Goal: Task Accomplishment & Management: Manage account settings

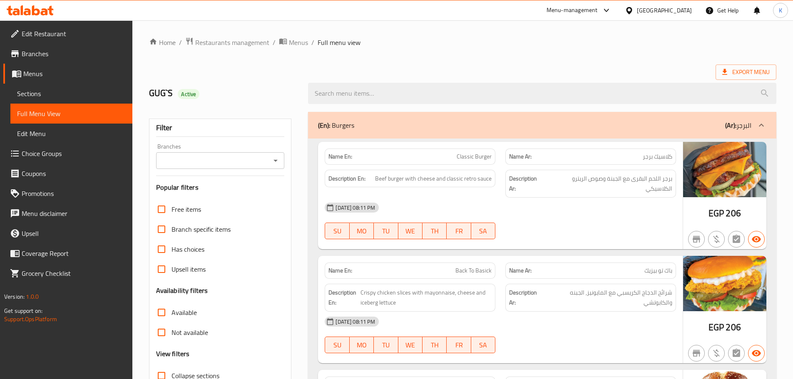
click at [36, 11] on icon at bounding box center [30, 10] width 47 height 10
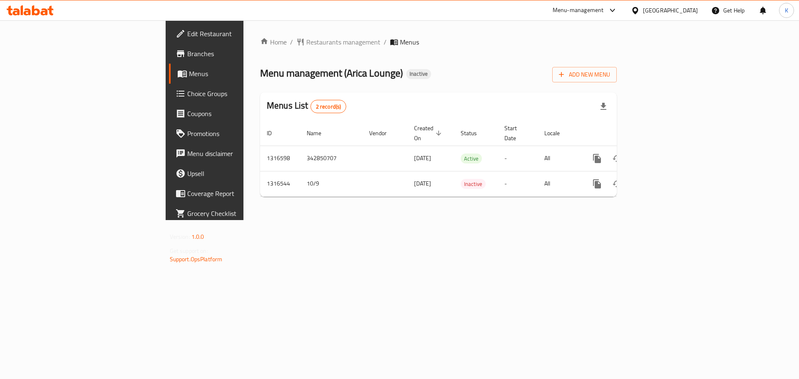
click at [491, 220] on div "Home / Restaurants management / Menus Menu management ( Arica Lounge ) Inactive…" at bounding box center [439, 120] width 390 height 200
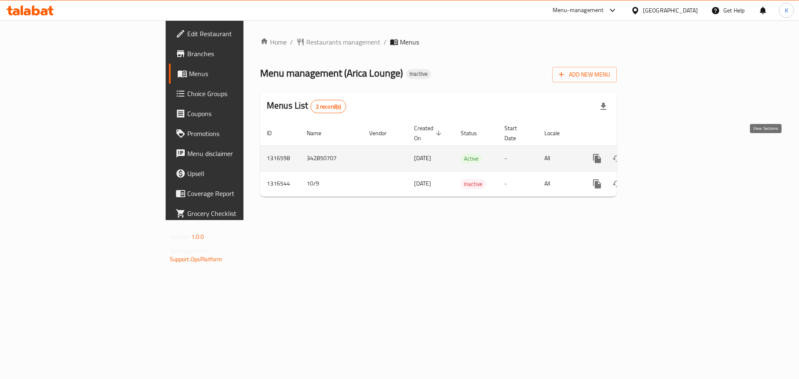
click at [662, 154] on icon "enhanced table" at bounding box center [657, 159] width 10 height 10
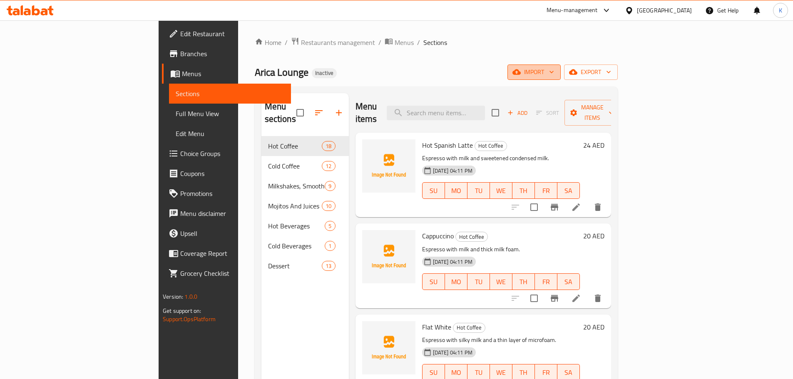
click at [554, 70] on span "import" at bounding box center [534, 72] width 40 height 10
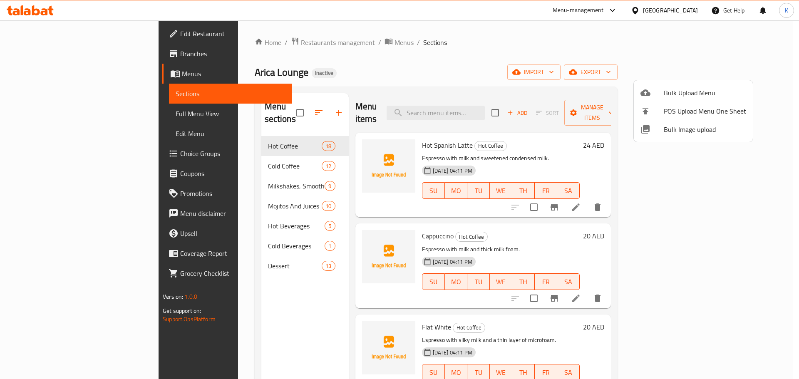
click at [675, 130] on span "Bulk Image upload" at bounding box center [705, 129] width 82 height 10
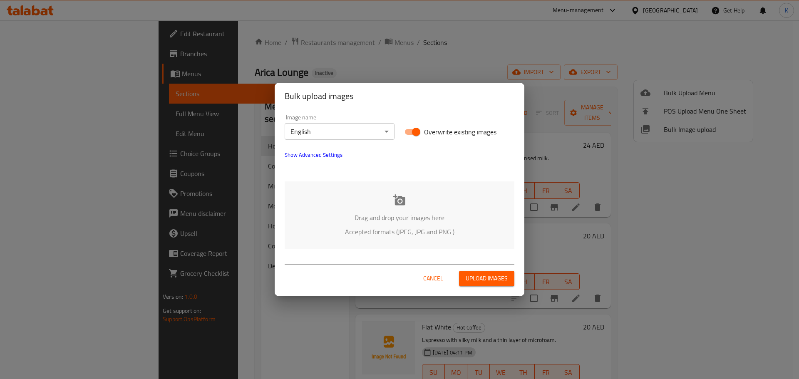
click at [436, 199] on div "Drag and drop your images here Accepted formats (JPEG, JPG and PNG )" at bounding box center [400, 216] width 230 height 68
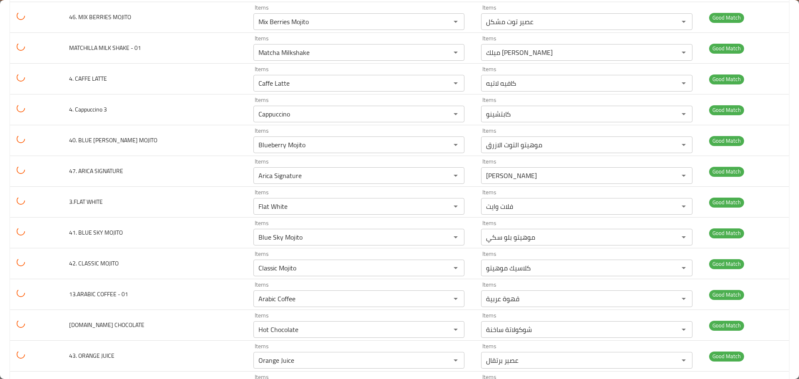
scroll to position [1249, 0]
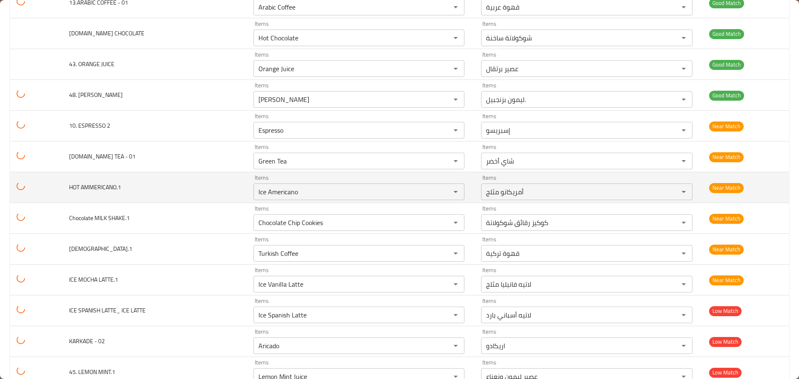
drag, startPoint x: 267, startPoint y: 150, endPoint x: 206, endPoint y: 149, distance: 61.2
click at [206, 172] on tr "HOT AMMERICANO.1 Items Ice Americano Items Items أمريكانو مثلج Items Near Match" at bounding box center [399, 187] width 779 height 31
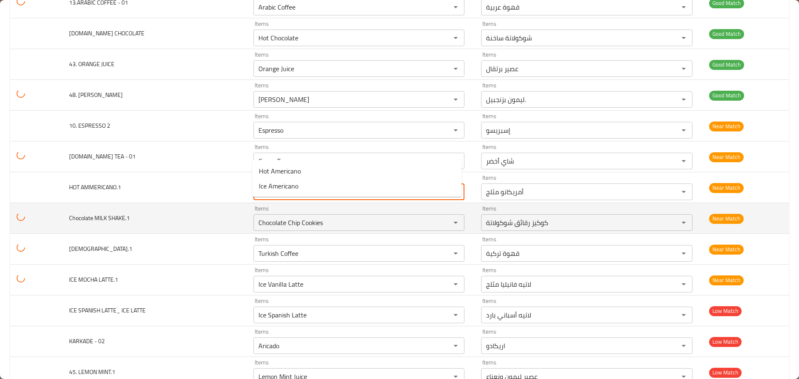
scroll to position [1291, 0]
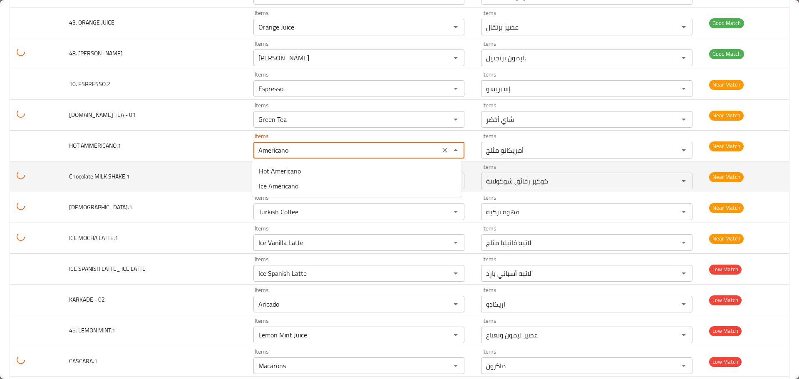
click at [291, 176] on span "Hot Americano" at bounding box center [280, 171] width 42 height 10
type AMMERICANO__1 "Hot Americano"
type AMMERICANO__1-ar "أمريكانو ساخن"
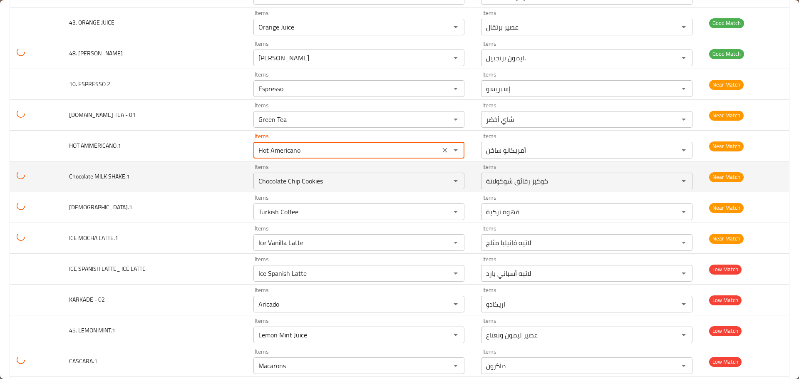
type AMMERICANO__1 "Hot Americano"
click at [85, 189] on td "Chocolate MILK SHAKE.1" at bounding box center [154, 177] width 184 height 31
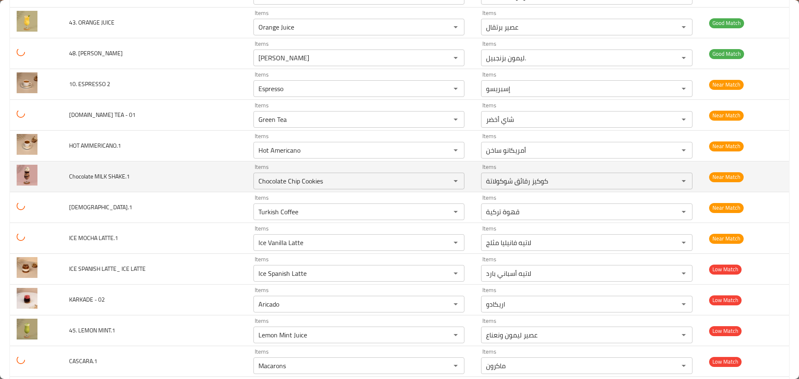
drag, startPoint x: 75, startPoint y: 177, endPoint x: 134, endPoint y: 178, distance: 59.1
click at [67, 177] on td "Chocolate MILK SHAKE.1" at bounding box center [154, 177] width 184 height 31
click at [337, 182] on SHAKE__1 "Chocolate Chip Cookies" at bounding box center [347, 181] width 182 height 12
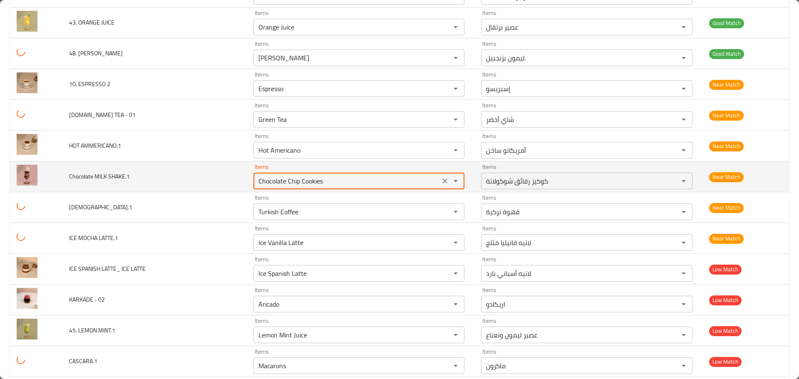
paste SHAKE__1 "enhanced table"
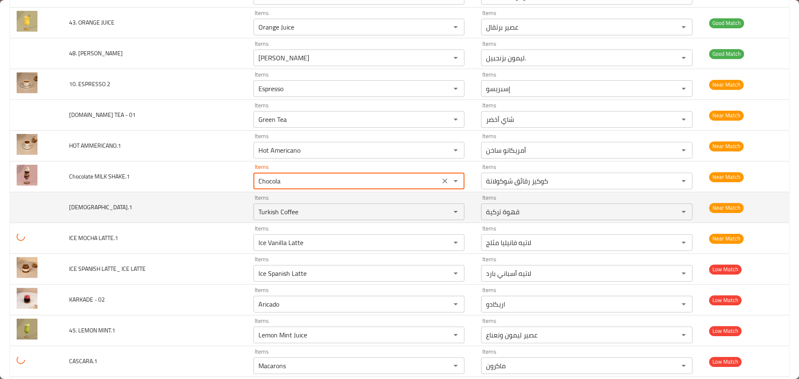
type SHAKE__1 "Chocolate Milkshake"
type SHAKE__1-ar "ميلك شيك شوكولاتة"
type SHAKE__1 "Chocolate Milkshake"
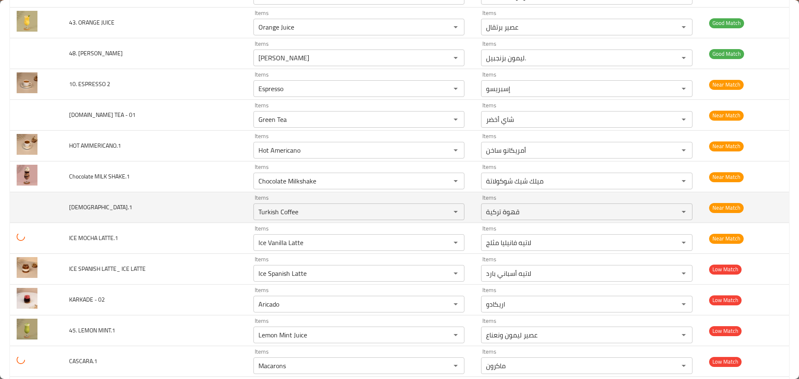
click at [67, 206] on td "TURKISH.1" at bounding box center [154, 207] width 184 height 31
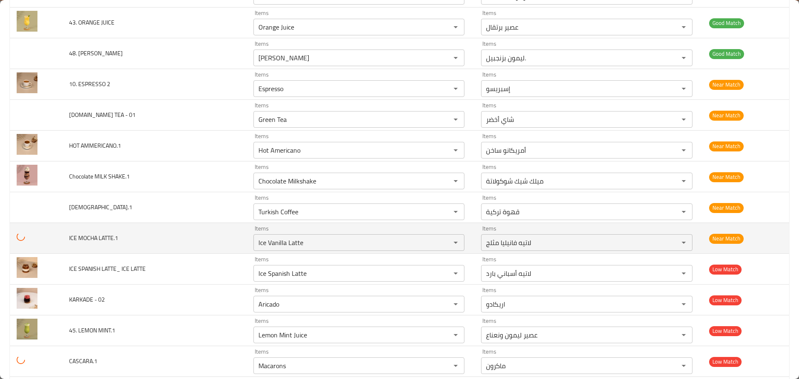
drag, startPoint x: 77, startPoint y: 236, endPoint x: 96, endPoint y: 236, distance: 18.7
click at [96, 236] on span "ICE MOCHA LATTE.1" at bounding box center [93, 238] width 49 height 11
click at [267, 242] on LATTE__1 "Ice Vanilla Latte" at bounding box center [347, 243] width 182 height 12
paste LATTE__1 "MOCHA"
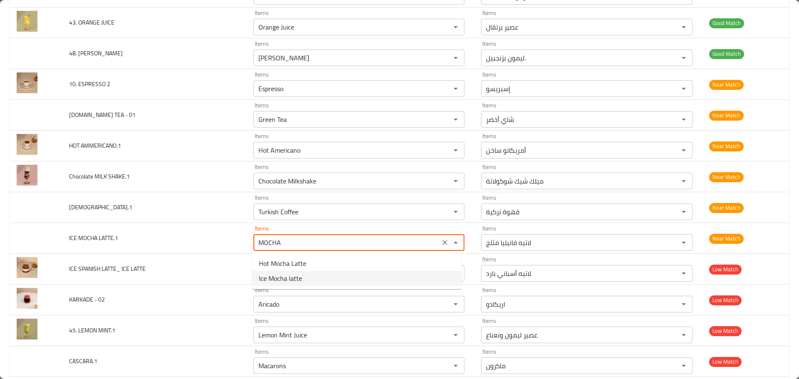
click at [272, 274] on span "Ice Mocha latte" at bounding box center [280, 279] width 43 height 10
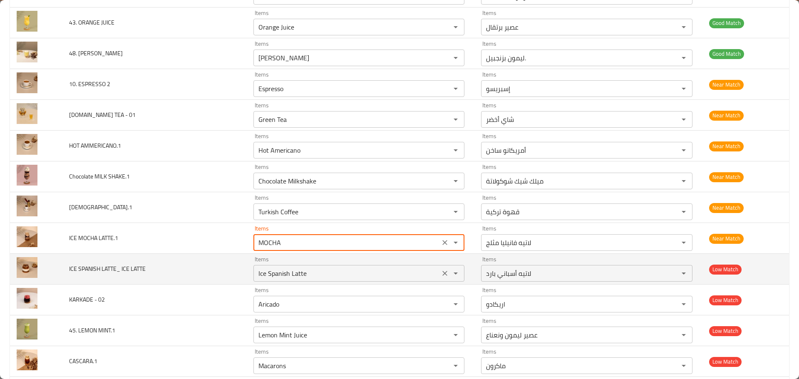
type LATTE__1 "Ice Mocha latte"
type LATTE__1-ar "لاتيه موكا مثلج"
type LATTE__1 "Ice Mocha latte"
drag, startPoint x: 97, startPoint y: 269, endPoint x: 79, endPoint y: 269, distance: 17.5
click at [79, 269] on span "ICE SPANISH LATTE_ ICE LATTE" at bounding box center [107, 269] width 77 height 11
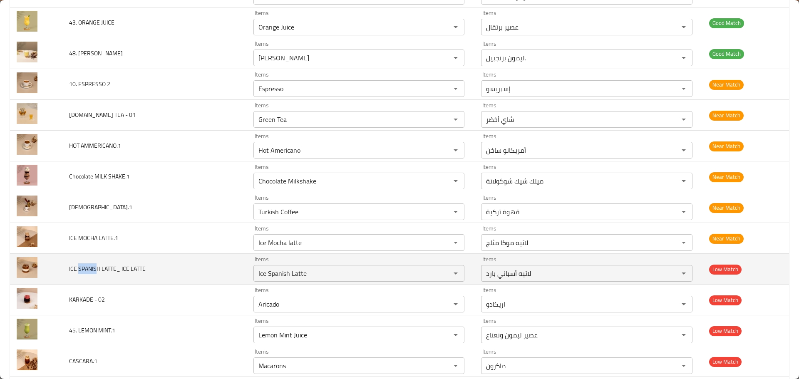
copy span "SPANIS"
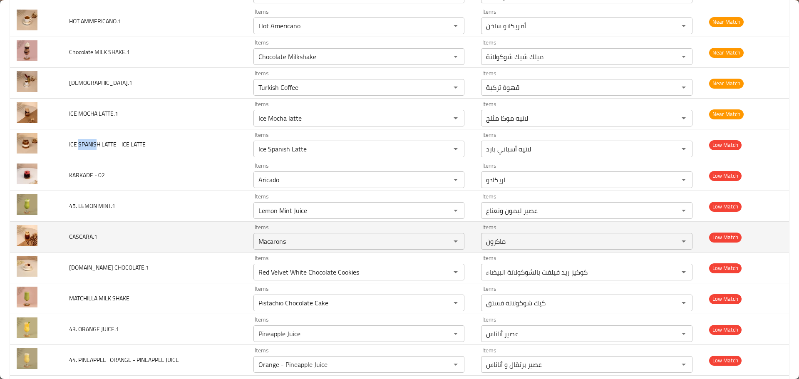
scroll to position [1416, 0]
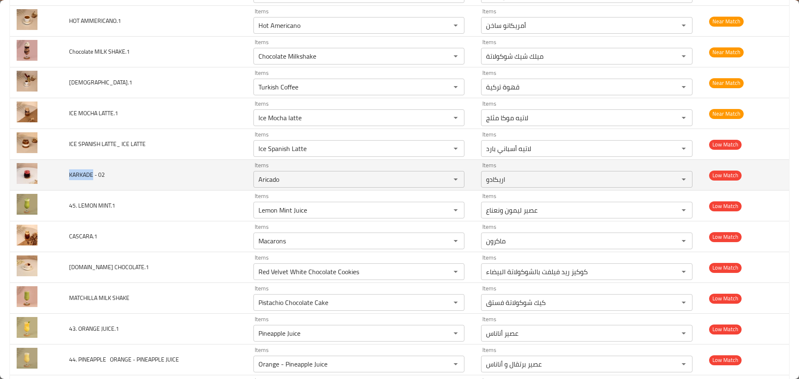
drag, startPoint x: 92, startPoint y: 174, endPoint x: 69, endPoint y: 175, distance: 23.3
click at [69, 175] on span "KARKADE - 02" at bounding box center [87, 174] width 36 height 11
copy span "KARKADE"
click at [289, 177] on 02 "Aricado" at bounding box center [347, 180] width 182 height 12
paste 02 "KARKADE"
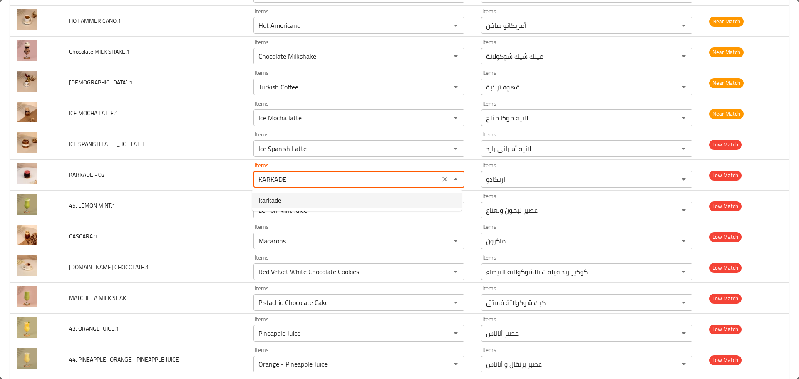
click at [273, 202] on span "karkade" at bounding box center [270, 200] width 22 height 10
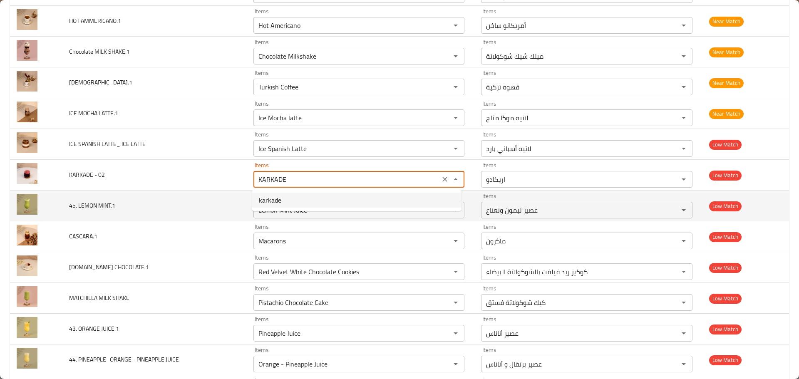
type 02 "karkade"
type 02-ar "كركديه"
type 02 "karkade"
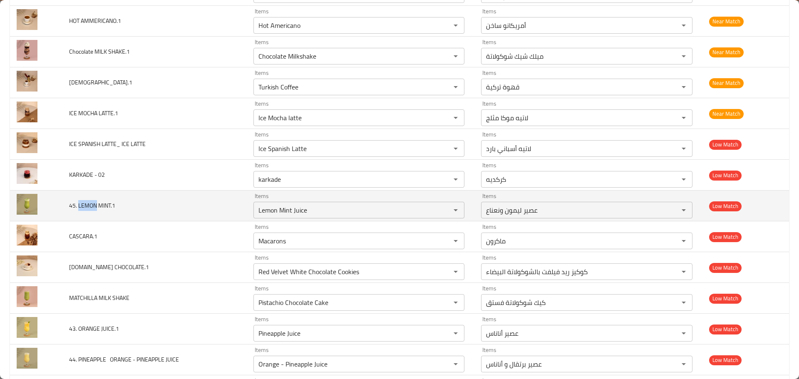
drag, startPoint x: 95, startPoint y: 206, endPoint x: 78, endPoint y: 205, distance: 16.7
click at [78, 205] on span "45. LEMON MINT.1" at bounding box center [92, 205] width 46 height 11
copy span "LEMON"
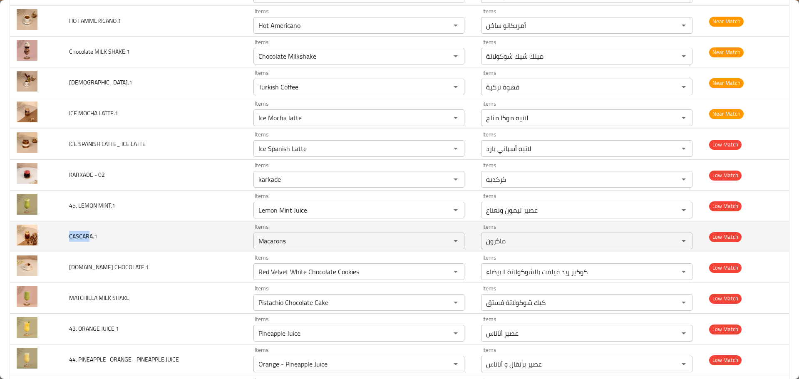
drag, startPoint x: 87, startPoint y: 236, endPoint x: 70, endPoint y: 235, distance: 17.1
click at [70, 235] on span "CASCARA.1" at bounding box center [83, 236] width 28 height 11
copy span "CASCAR"
click at [266, 245] on input "Macarons" at bounding box center [347, 241] width 182 height 12
paste input "CASCAR"
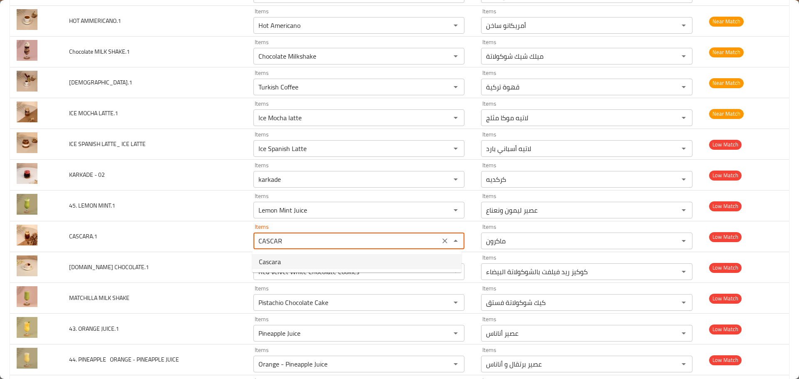
click at [276, 264] on span "Cascara" at bounding box center [270, 262] width 22 height 10
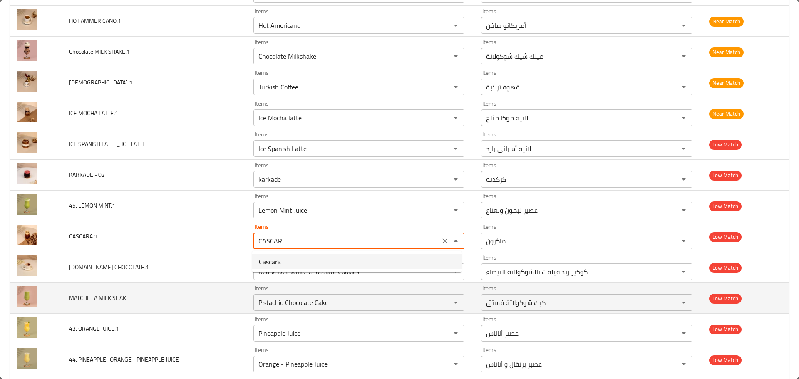
type input "Cascara"
type input "كاسكارا"
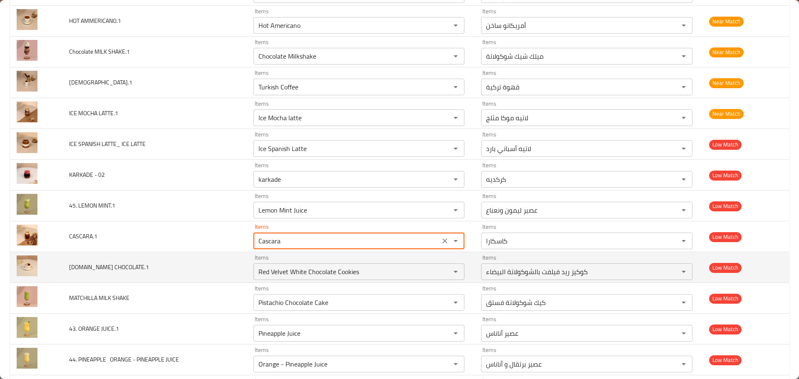
type input "Cascara"
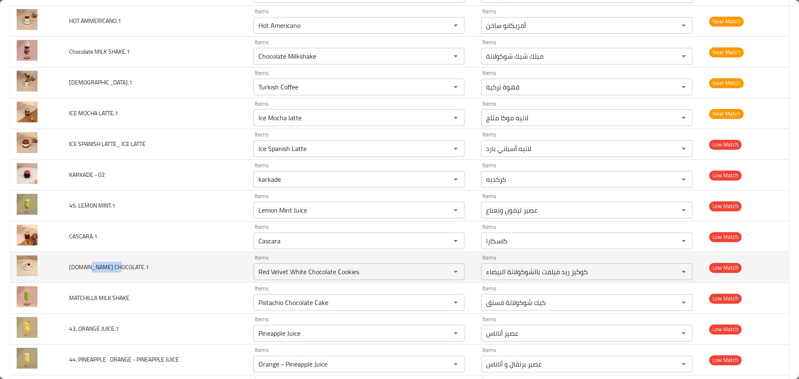
drag, startPoint x: 118, startPoint y: 266, endPoint x: 89, endPoint y: 269, distance: 28.9
click at [89, 269] on span "49.HOT CHOCOLATE.1" at bounding box center [109, 267] width 80 height 11
copy span "CHOCOLATE"
click at [277, 270] on CHOCOLATE__1 "Red Velvet White Chocolate Cookies" at bounding box center [347, 272] width 182 height 12
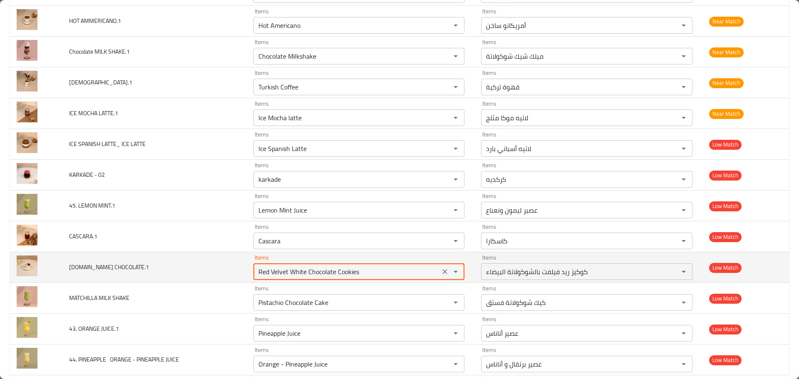
paste CHOCOLATE__1 "CHOCOLATE"
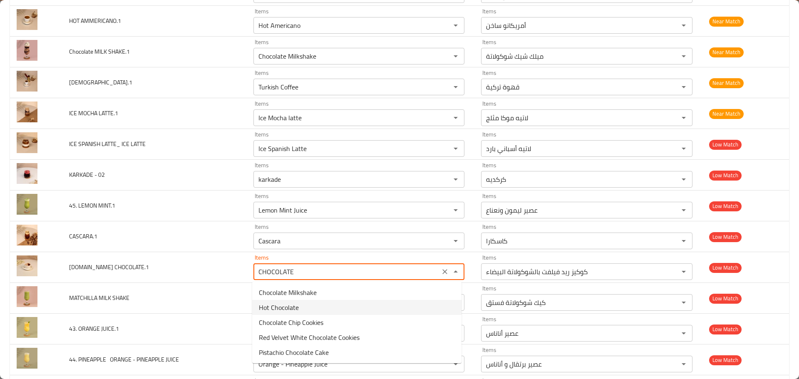
click at [279, 306] on span "Hot Chocolate" at bounding box center [279, 308] width 40 height 10
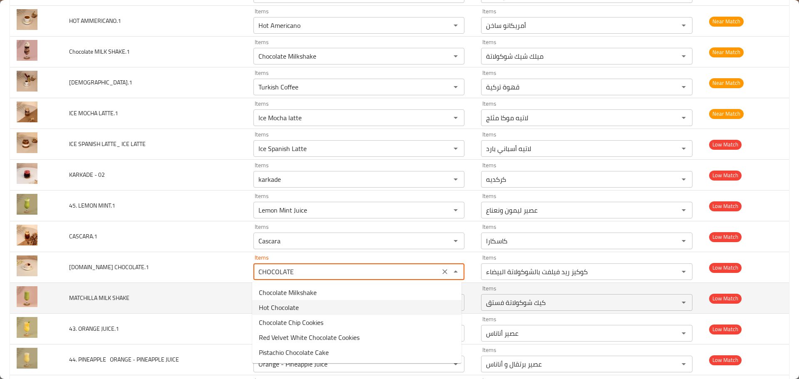
type CHOCOLATE__1 "Hot Chocolate"
type CHOCOLATE__1-ar "شوكولاتة ساخنة"
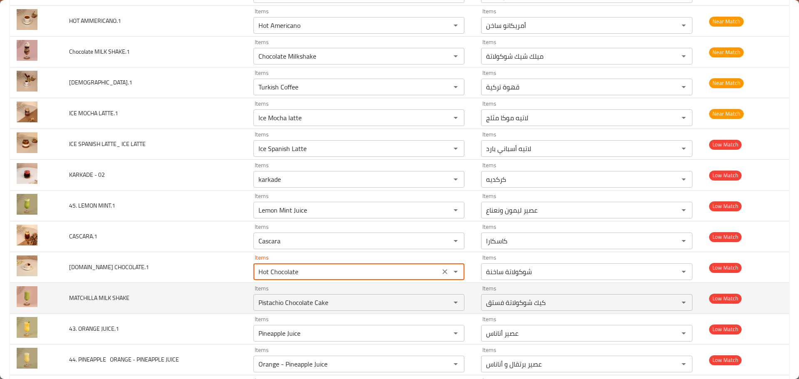
type CHOCOLATE__1 "Hot Chocolate"
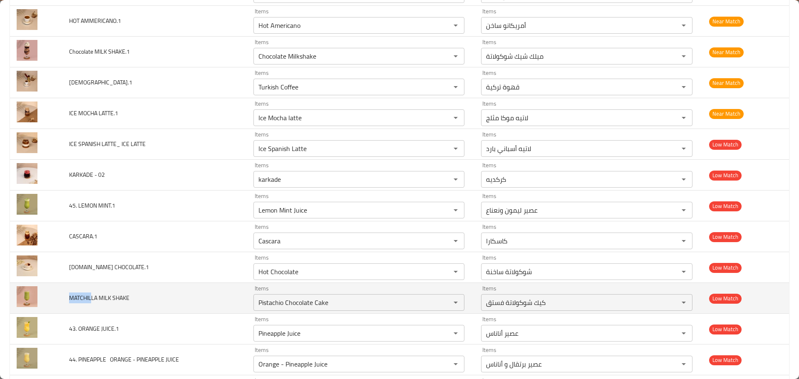
drag, startPoint x: 92, startPoint y: 297, endPoint x: 70, endPoint y: 296, distance: 21.3
click at [70, 296] on span "MATCHILLA MILK SHAKE" at bounding box center [99, 298] width 60 height 11
copy span "MATCHIL"
click at [297, 305] on SHAKE "Pistachio Chocolate Cake" at bounding box center [347, 303] width 182 height 12
paste SHAKE "MATCHIL"
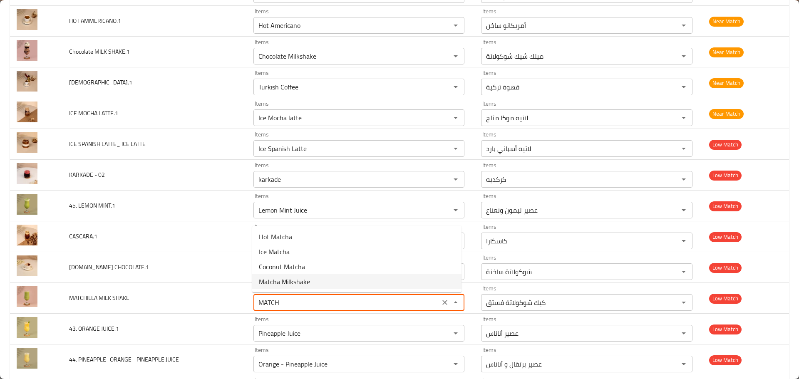
click at [286, 280] on span "Matcha Milkshake" at bounding box center [284, 282] width 51 height 10
type SHAKE "Matcha Milkshake"
type SHAKE-ar "ميلك شيك ماتشا"
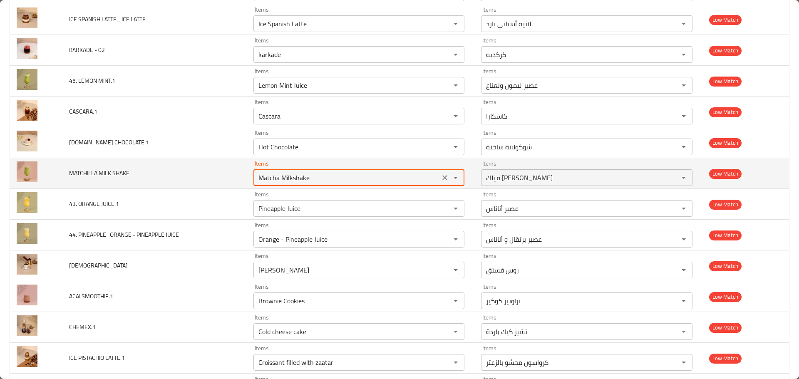
scroll to position [1624, 0]
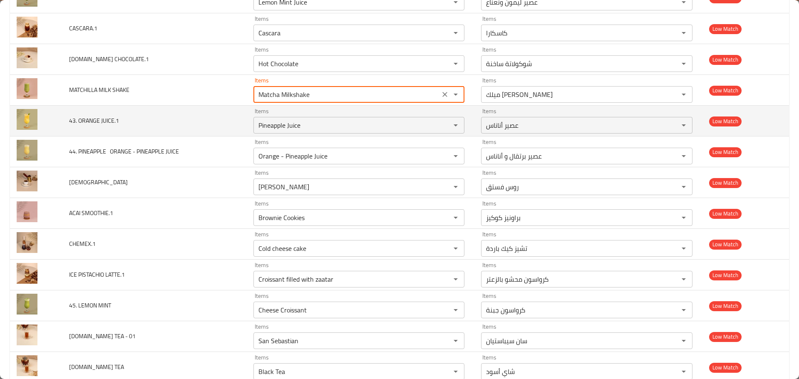
type SHAKE "Matcha Milkshake"
drag, startPoint x: 93, startPoint y: 123, endPoint x: 78, endPoint y: 123, distance: 14.6
click at [78, 123] on span "43. ORANGE JUICE.1" at bounding box center [94, 120] width 50 height 11
copy span "ORAN"
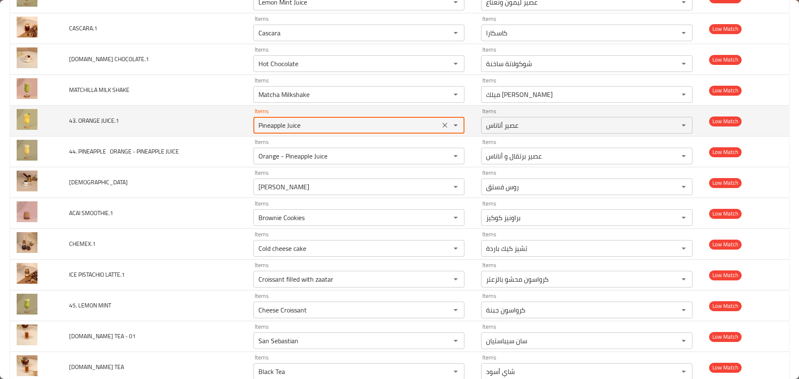
click at [279, 121] on JUICE__1 "Pineapple Juice" at bounding box center [347, 125] width 182 height 12
paste JUICE__1 "ORAN"
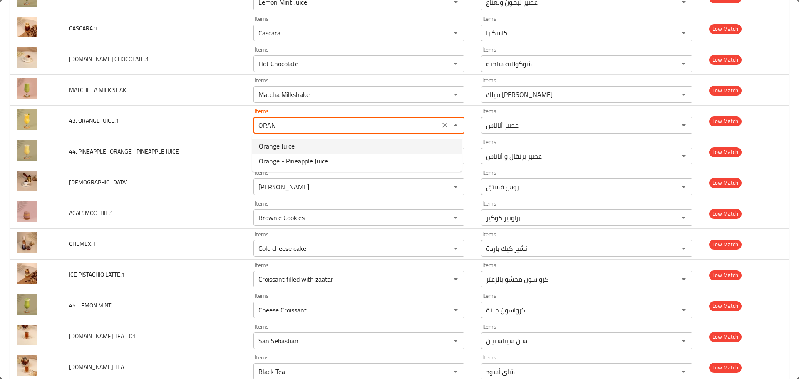
click at [281, 146] on span "Orange Juice" at bounding box center [277, 146] width 36 height 10
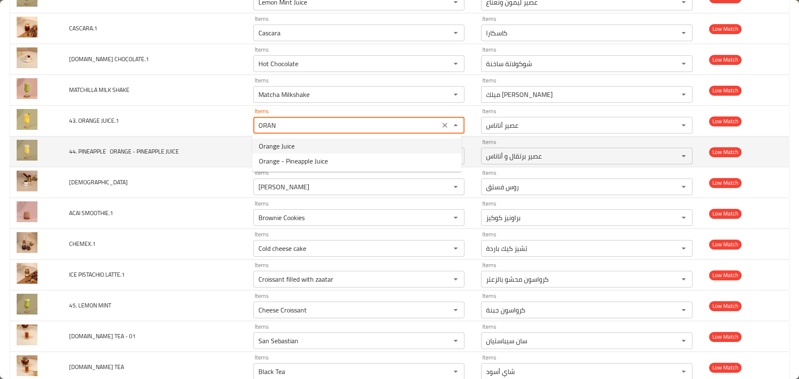
type JUICE__1 "Orange Juice"
type JUICE__1-ar "عصير برتقال"
type JUICE__1 "Orange Juice"
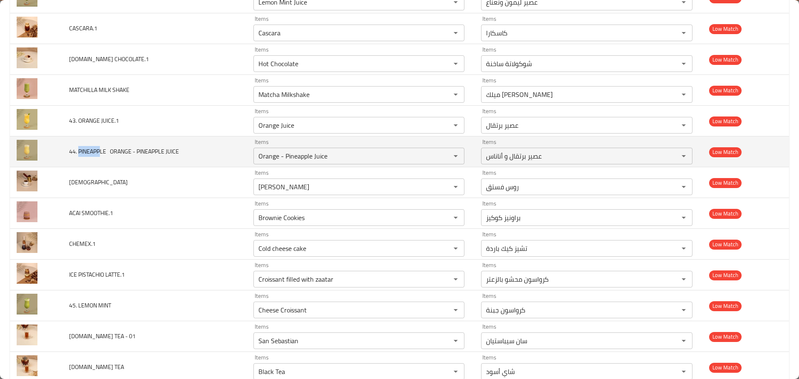
drag, startPoint x: 99, startPoint y: 152, endPoint x: 79, endPoint y: 152, distance: 20.0
click at [79, 152] on span "44. PINEAPPLE  ORANGE - PINEAPPLE JUICE" at bounding box center [124, 151] width 110 height 11
copy span "PINEAPP"
click at [289, 151] on JUICE "Orange - Pineapple Juice" at bounding box center [347, 156] width 182 height 12
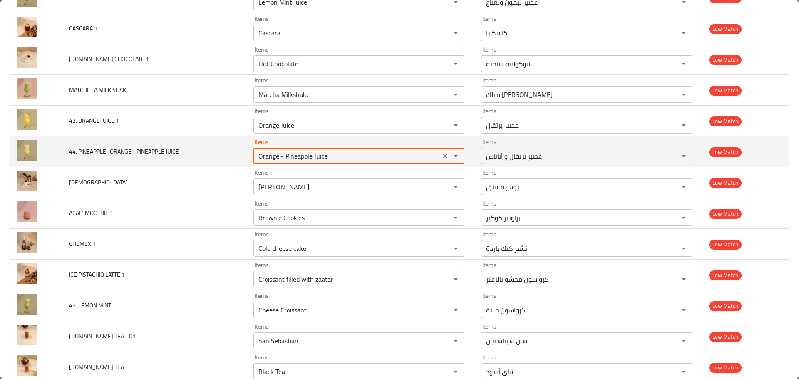
paste JUICE "PINEAPP"
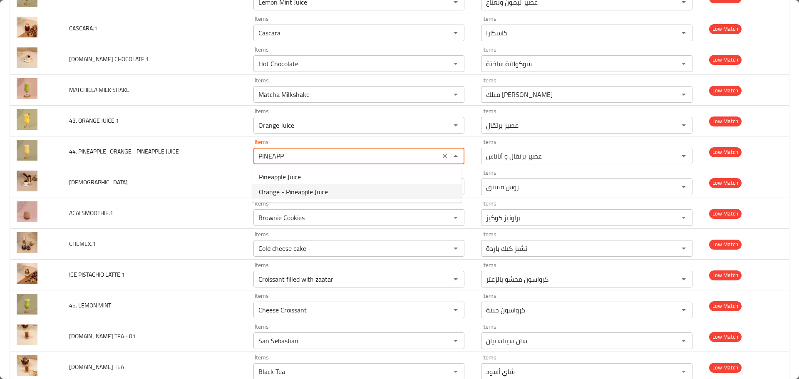
click at [295, 195] on span "Orange - Pineapple Juice" at bounding box center [293, 192] width 69 height 10
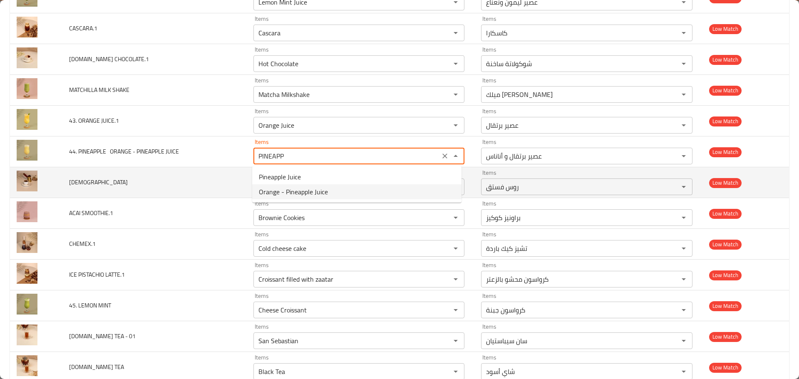
type JUICE "Orange - Pineapple Juice"
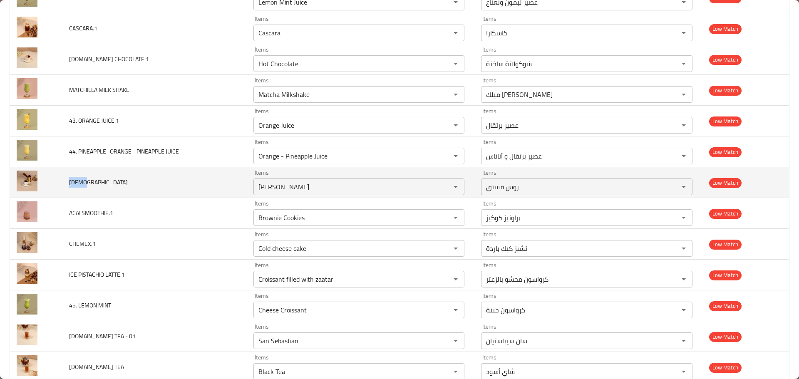
drag, startPoint x: 83, startPoint y: 179, endPoint x: 68, endPoint y: 179, distance: 15.4
click at [68, 179] on td "TURKISH" at bounding box center [154, 182] width 184 height 31
copy span "TURKI"
click at [269, 187] on input "Russe Pistachio" at bounding box center [347, 187] width 182 height 12
paste input "TURKI"
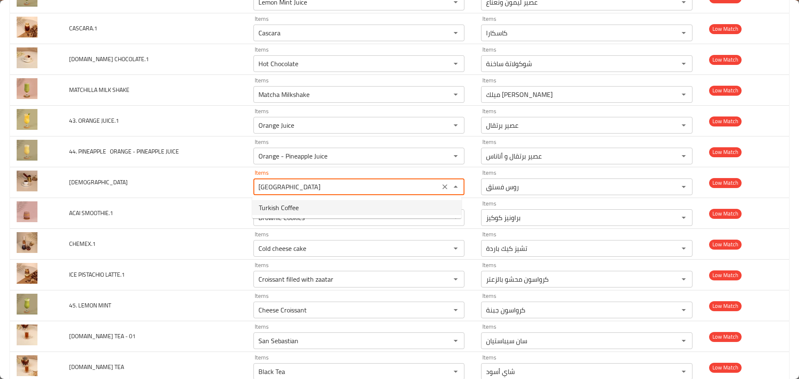
click at [283, 207] on span "Turkish Coffee" at bounding box center [279, 208] width 40 height 10
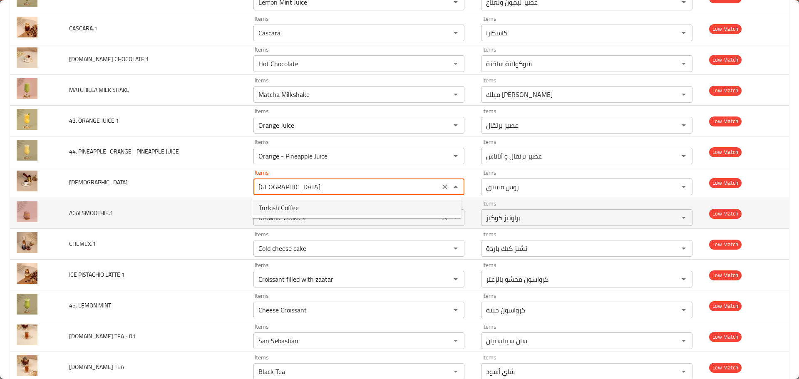
type input "Turkish Coffee"
type input "قهوة تركية"
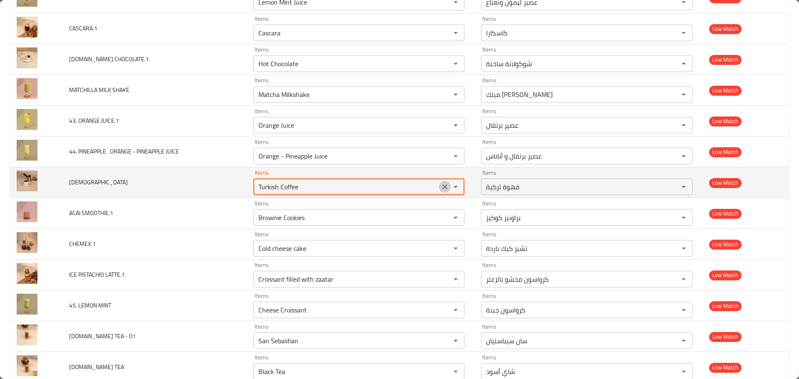
click at [443, 186] on icon "Clear" at bounding box center [445, 186] width 5 height 5
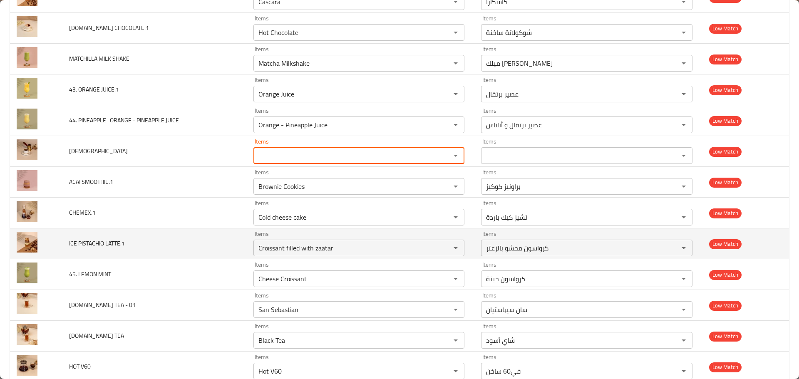
scroll to position [1665, 0]
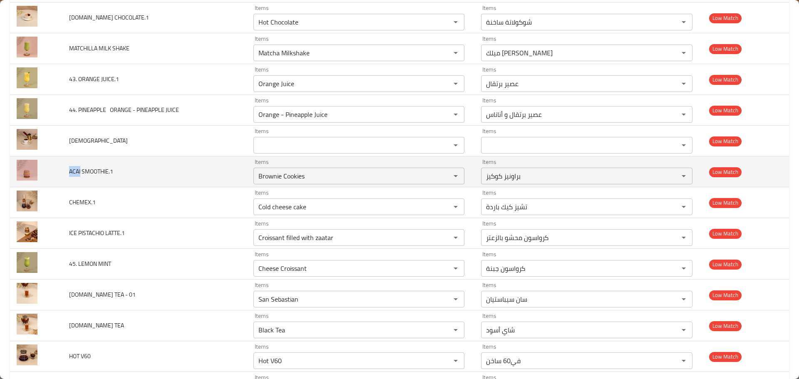
drag, startPoint x: 80, startPoint y: 171, endPoint x: 68, endPoint y: 169, distance: 12.3
click at [68, 169] on td "ACAI SMOOTHIE.1" at bounding box center [154, 172] width 184 height 31
copy span "ACAI"
click at [443, 175] on icon "Clear" at bounding box center [445, 176] width 5 height 5
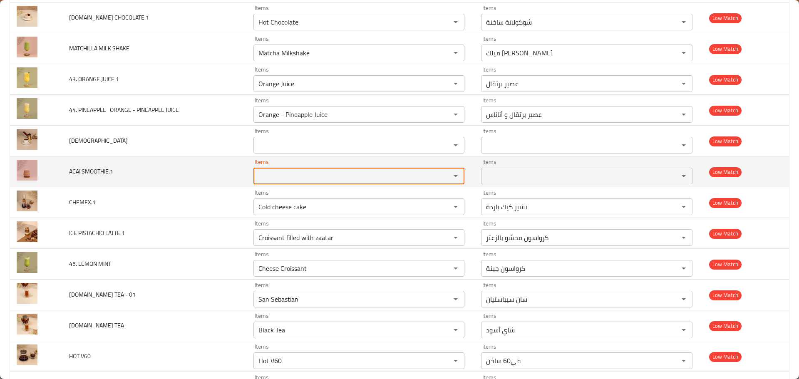
paste SMOOTHIE__1 "ACAI"
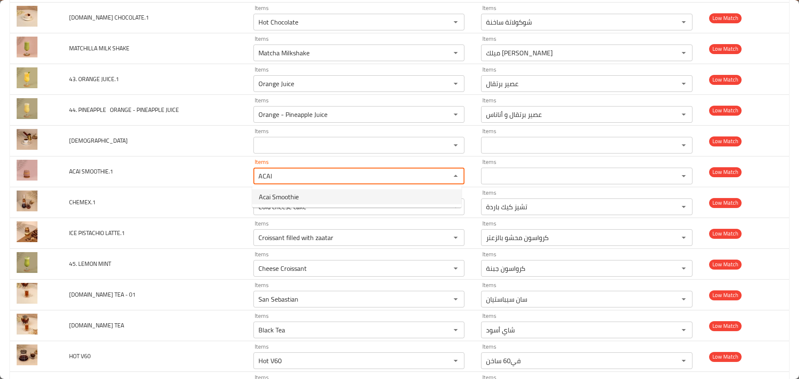
click at [279, 194] on span "Acai Smoothie" at bounding box center [279, 197] width 40 height 10
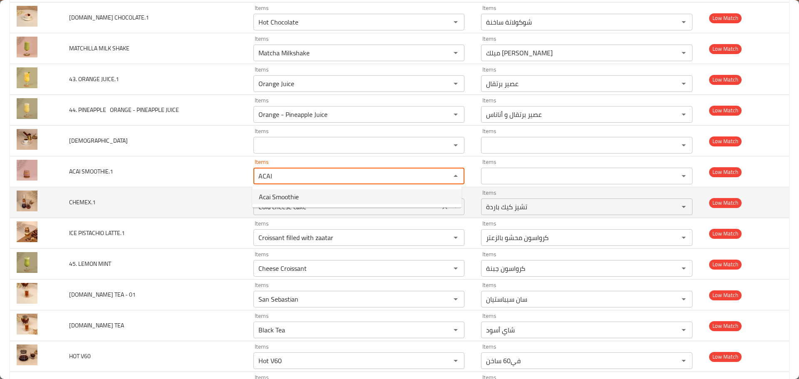
type SMOOTHIE__1 "Acai Smoothie"
type SMOOTHIE__1-ar "أكاي سموثي"
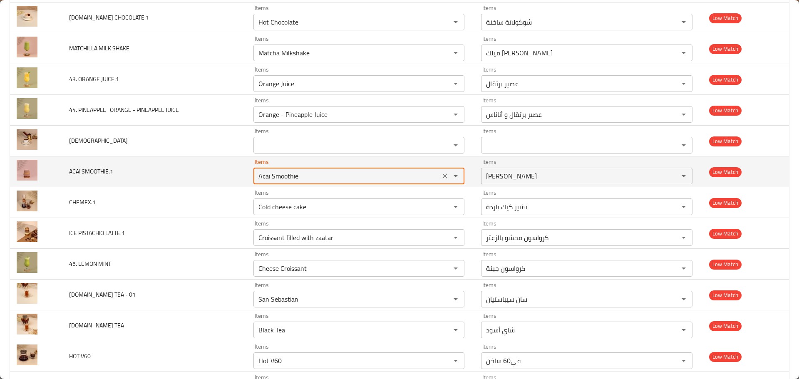
drag, startPoint x: 306, startPoint y: 179, endPoint x: 229, endPoint y: 174, distance: 77.2
click at [229, 174] on tr "ACAI SMOOTHIE.1 Items Acai Smoothie Items Items أكاي سموثي Items Low Match" at bounding box center [399, 172] width 779 height 31
type SMOOTHIE__1 "Acai Smoothie"
click at [442, 179] on icon "Clear" at bounding box center [445, 176] width 8 height 8
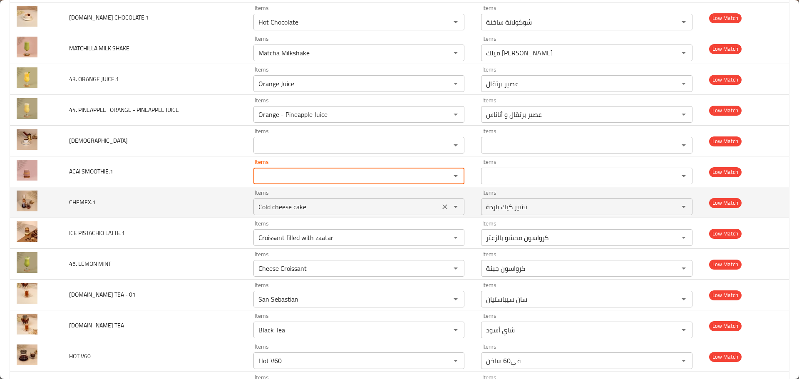
click at [445, 210] on icon "Clear" at bounding box center [445, 207] width 8 height 8
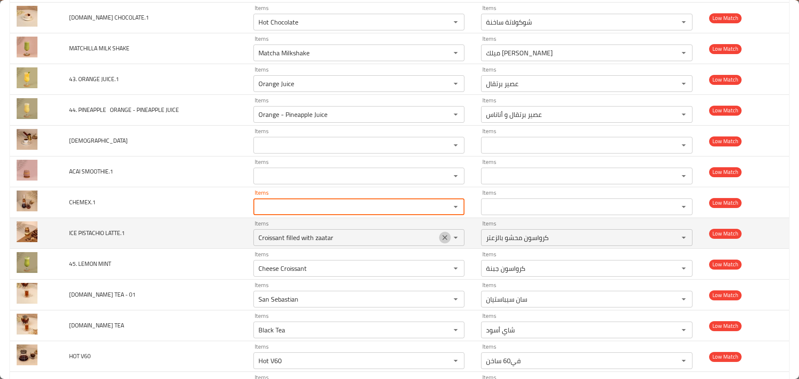
click at [441, 237] on icon "Clear" at bounding box center [445, 238] width 8 height 8
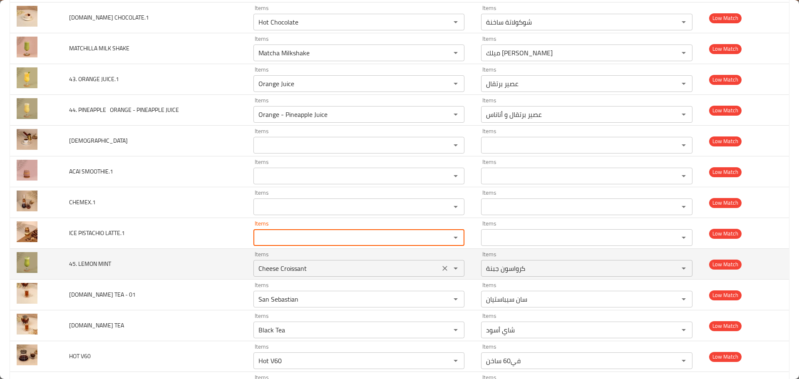
click at [444, 266] on icon "Clear" at bounding box center [445, 268] width 8 height 8
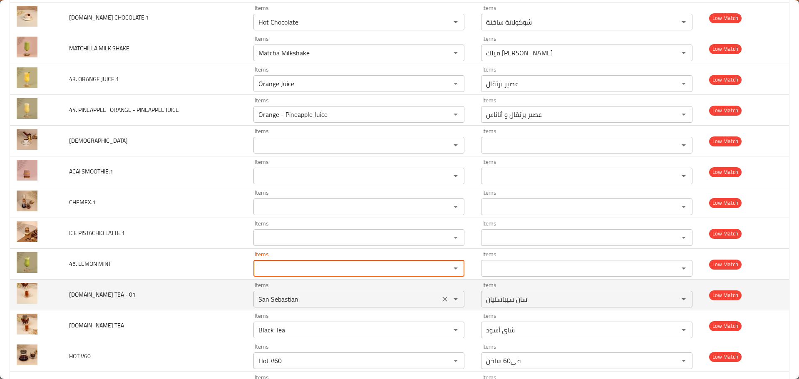
click at [444, 295] on button "Clear" at bounding box center [445, 300] width 12 height 12
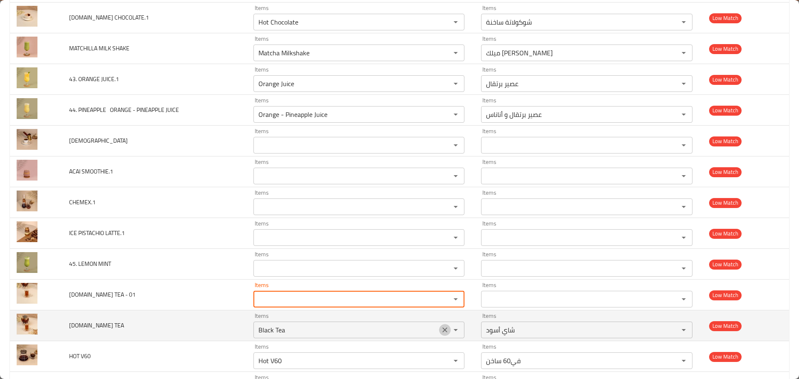
click at [441, 327] on icon "Clear" at bounding box center [445, 330] width 8 height 8
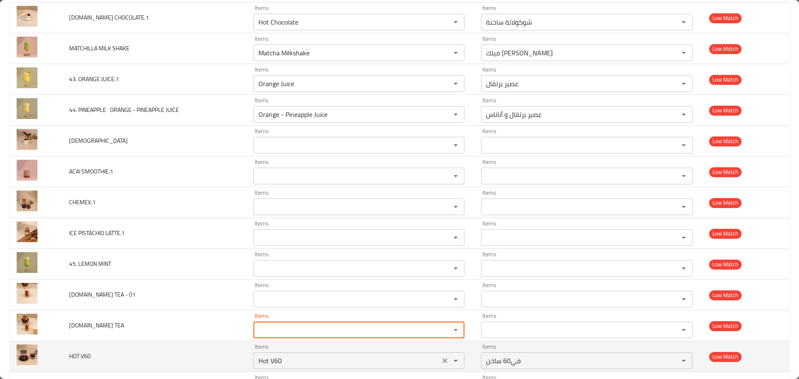
click at [443, 363] on icon "Clear" at bounding box center [445, 360] width 5 height 5
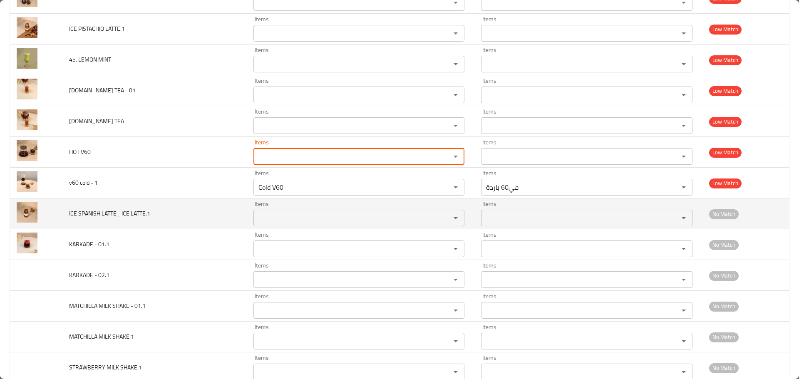
scroll to position [1874, 0]
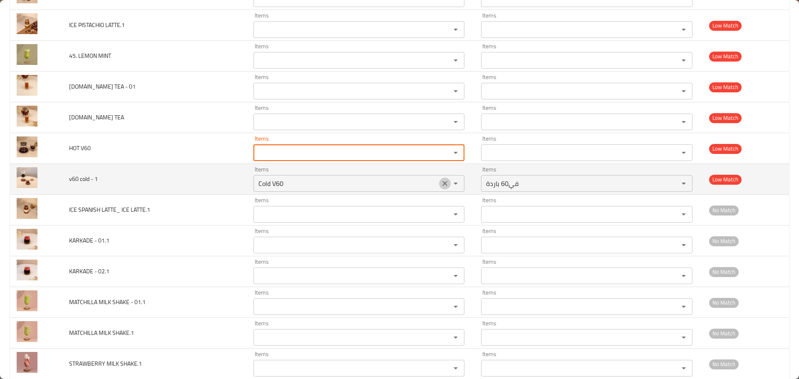
click at [443, 185] on icon "Clear" at bounding box center [445, 183] width 5 height 5
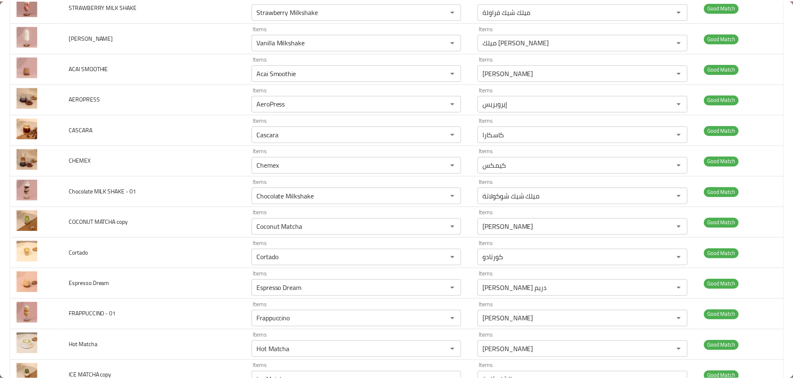
scroll to position [0, 0]
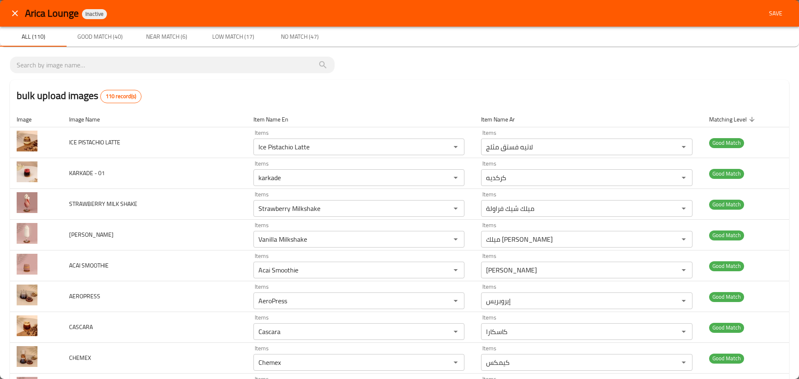
click at [768, 17] on span "Save" at bounding box center [776, 13] width 20 height 10
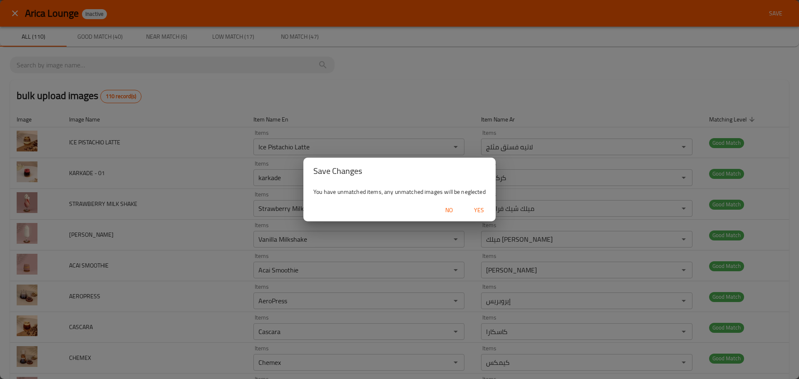
click at [481, 210] on span "Yes" at bounding box center [479, 210] width 20 height 10
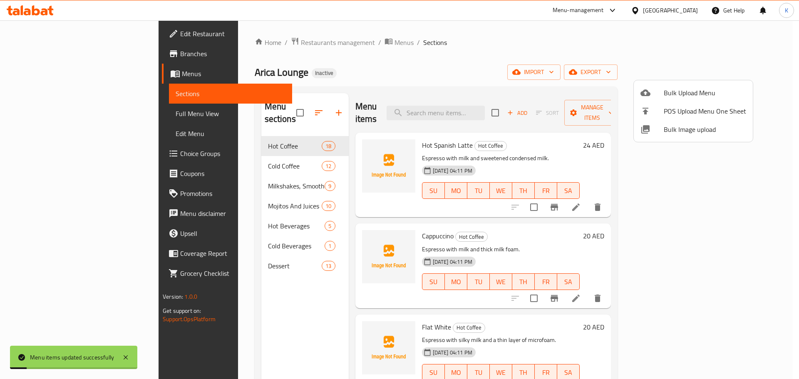
click at [496, 56] on div at bounding box center [399, 189] width 799 height 379
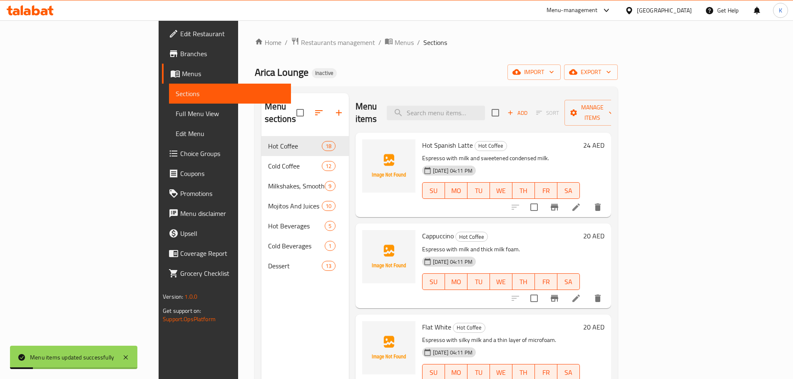
click at [176, 115] on span "Full Menu View" at bounding box center [230, 114] width 109 height 10
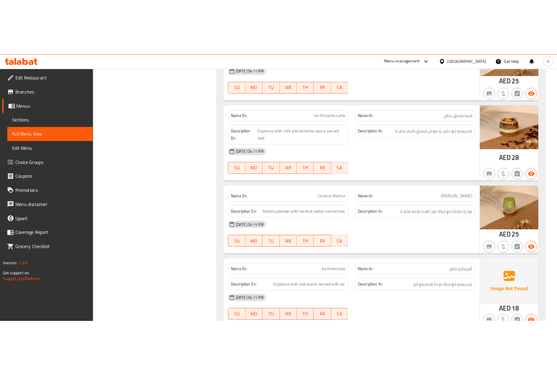
scroll to position [2623, 0]
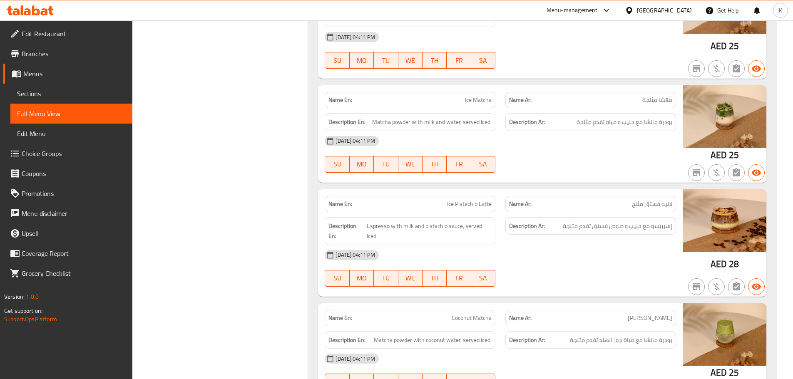
click at [575, 189] on div "Name En: Ice Pistachio Latte Name Ar: لاتيه فستق مثلج Description En: Espresso …" at bounding box center [500, 242] width 365 height 107
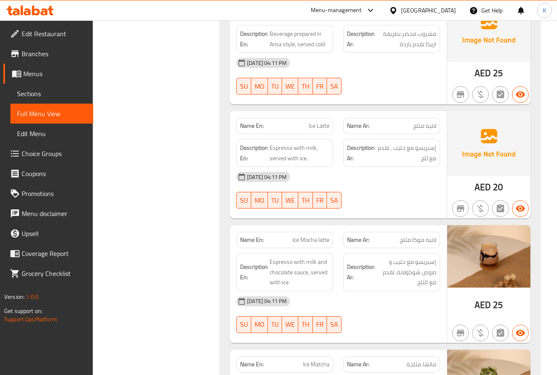
click at [39, 95] on span "Sections" at bounding box center [52, 94] width 70 height 10
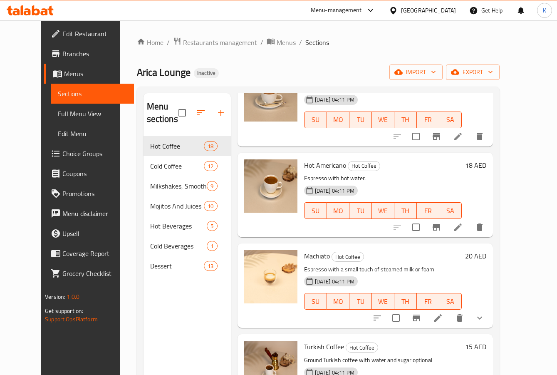
scroll to position [879, 0]
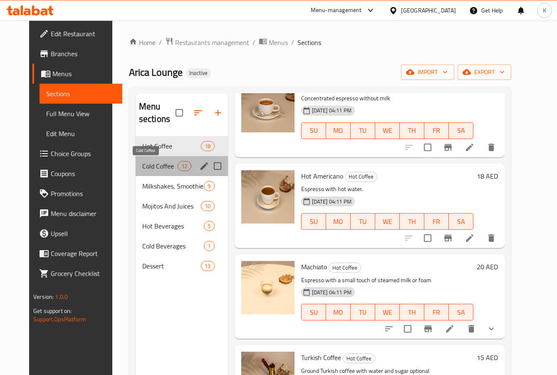
click at [142, 162] on span "Cold Coffee" at bounding box center [159, 166] width 35 height 10
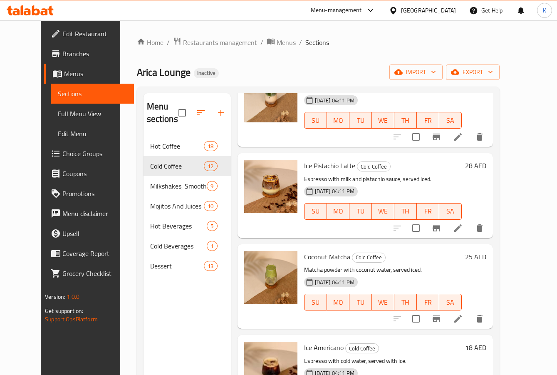
scroll to position [416, 0]
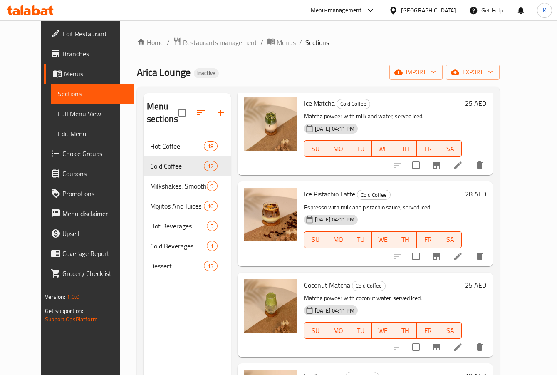
drag, startPoint x: 278, startPoint y: 164, endPoint x: 274, endPoint y: 164, distance: 4.6
click at [278, 164] on div "Ice Matcha Cold Coffee Matcha powder with milk and water, served iced. 09-10-20…" at bounding box center [366, 133] width 256 height 85
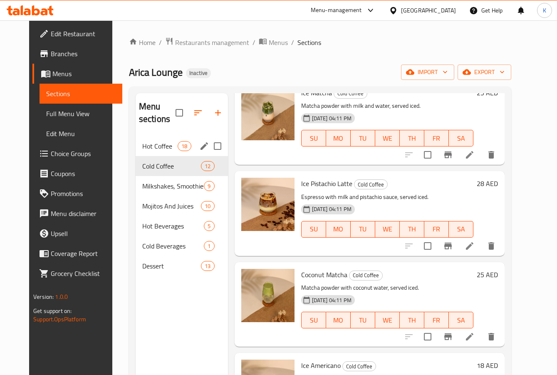
click at [148, 152] on div "Hot Coffee 18" at bounding box center [182, 146] width 92 height 20
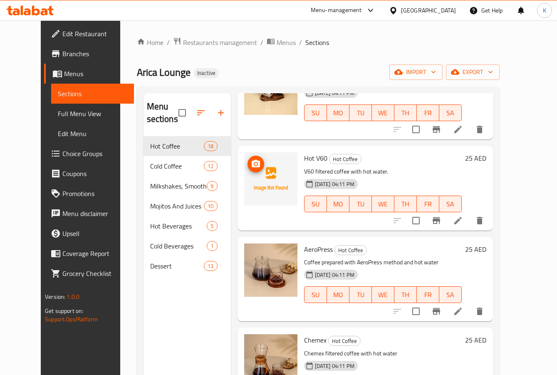
scroll to position [1295, 0]
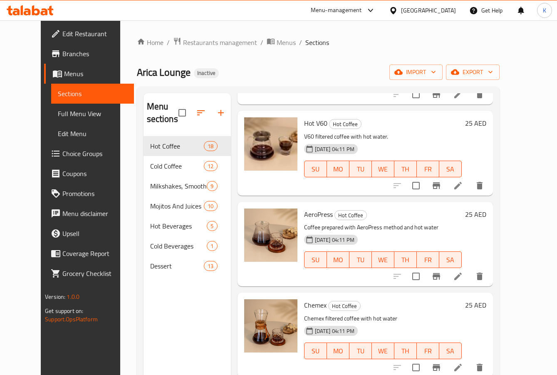
click at [239, 199] on div "Menu items Add Sort Manage items Hot Spanish Latte Hot Coffee Espresso with mil…" at bounding box center [362, 280] width 262 height 375
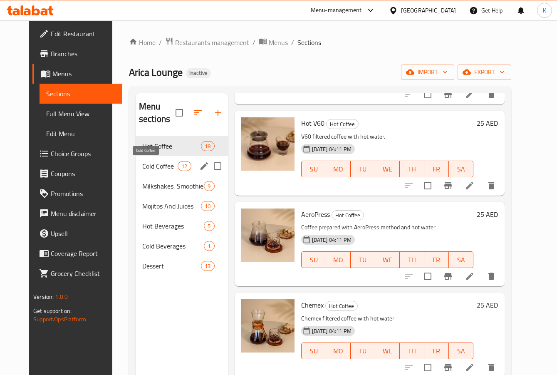
click at [148, 165] on span "Cold Coffee" at bounding box center [159, 166] width 35 height 10
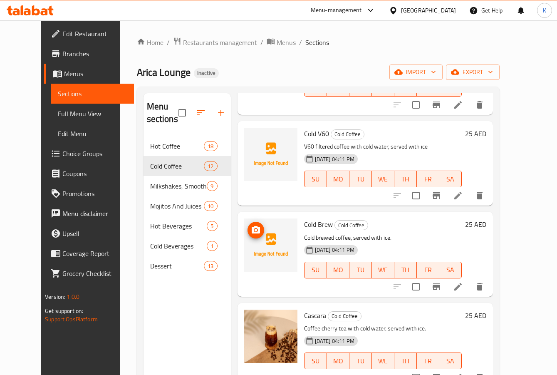
scroll to position [749, 0]
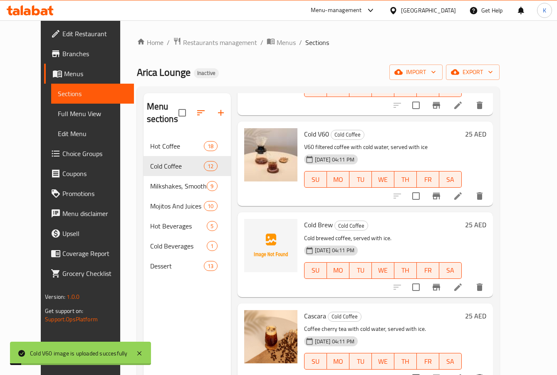
click at [316, 219] on span "Cold Brew" at bounding box center [318, 225] width 29 height 12
drag, startPoint x: 322, startPoint y: 212, endPoint x: 308, endPoint y: 215, distance: 14.1
click at [308, 219] on span "Cold Brew" at bounding box center [318, 225] width 29 height 12
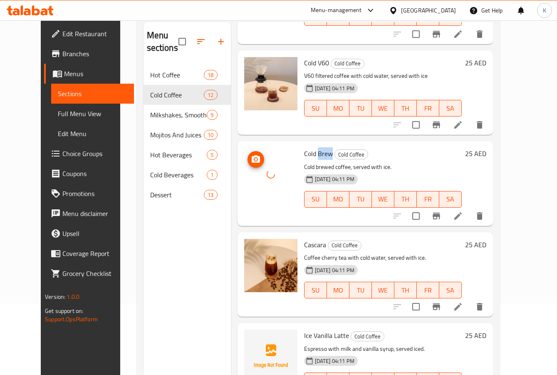
scroll to position [117, 0]
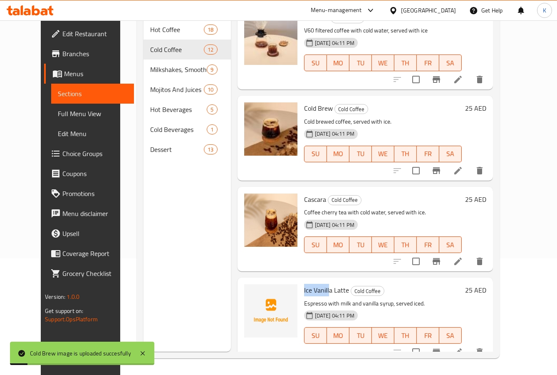
drag, startPoint x: 317, startPoint y: 280, endPoint x: 292, endPoint y: 279, distance: 25.0
click at [301, 281] on div "Ice Vanilla Latte Cold Coffee Espresso with milk and vanilla syrup, served iced…" at bounding box center [383, 320] width 164 height 78
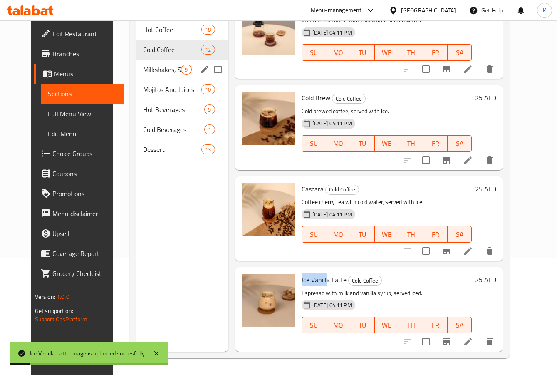
click at [143, 65] on span "Milkshakes, Smoothies And Frappes" at bounding box center [162, 70] width 38 height 10
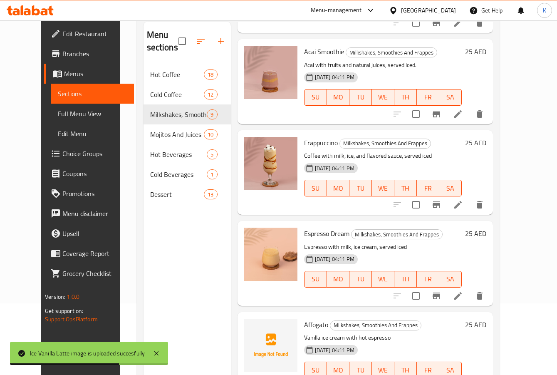
scroll to position [117, 0]
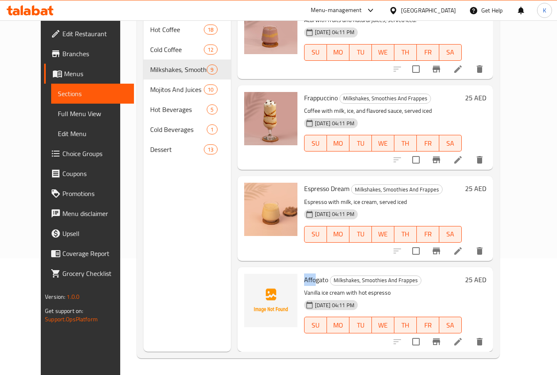
drag, startPoint x: 305, startPoint y: 279, endPoint x: 291, endPoint y: 278, distance: 13.7
click at [301, 278] on div "Affogato Milkshakes, Smoothies And Frappes Vanilla ice cream with hot espresso …" at bounding box center [383, 310] width 164 height 78
click at [271, 296] on img at bounding box center [270, 300] width 53 height 53
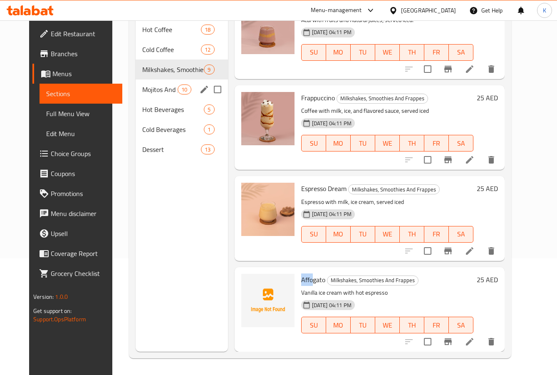
click at [154, 92] on span "Mojitos And Juices" at bounding box center [159, 90] width 35 height 10
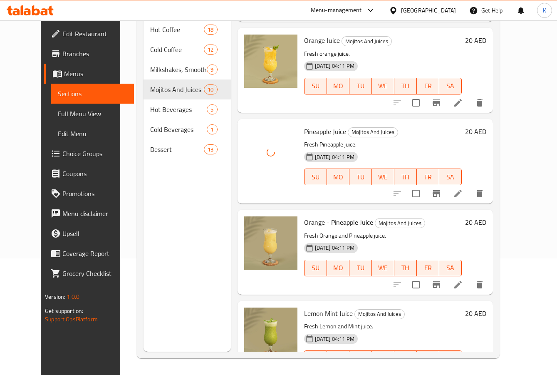
scroll to position [568, 0]
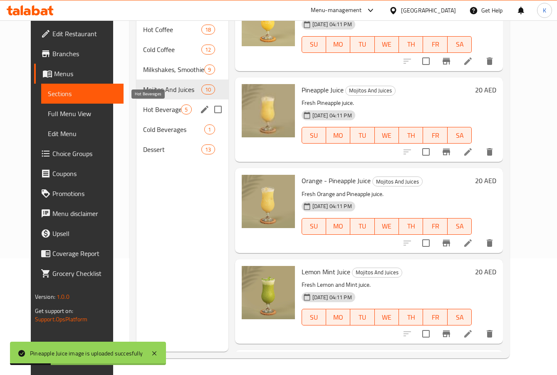
click at [143, 110] on span "Hot Beverages" at bounding box center [162, 110] width 38 height 10
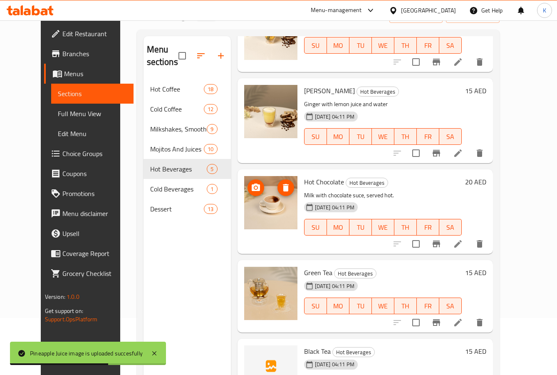
scroll to position [117, 0]
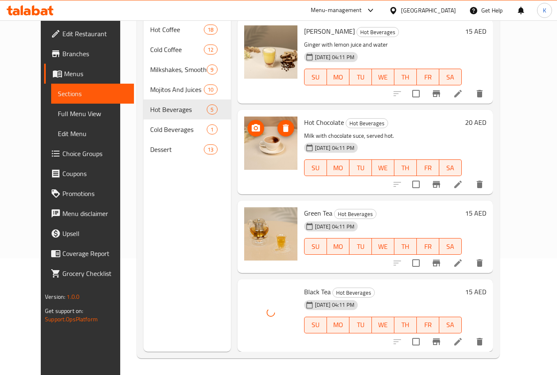
click at [200, 299] on div "Menu sections Hot Coffee 18 Cold Coffee 12 Milkshakes, Smoothies And Frappes 9 …" at bounding box center [187, 164] width 87 height 375
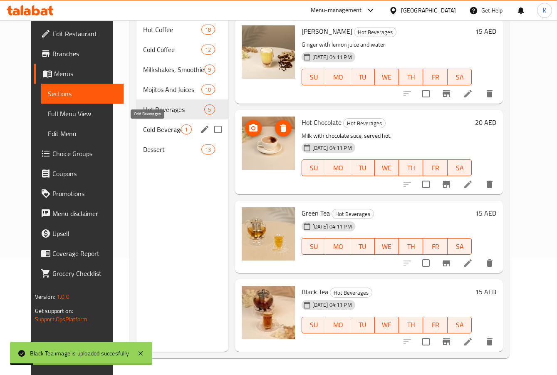
click at [143, 130] on span "Cold Beverages" at bounding box center [162, 129] width 38 height 10
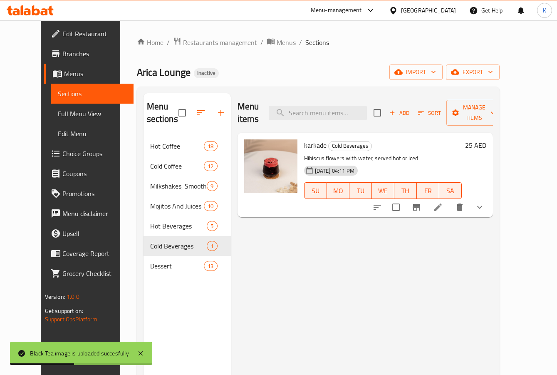
drag, startPoint x: 115, startPoint y: 266, endPoint x: 127, endPoint y: 266, distance: 12.5
click at [137, 266] on div "Menu sections Hot Coffee 18 Cold Coffee 12 Milkshakes, Smoothies And Frappes 9 …" at bounding box center [318, 281] width 363 height 388
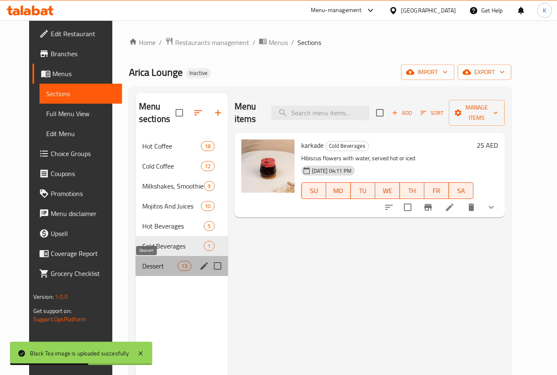
click at [142, 266] on span "Dessert" at bounding box center [159, 266] width 35 height 10
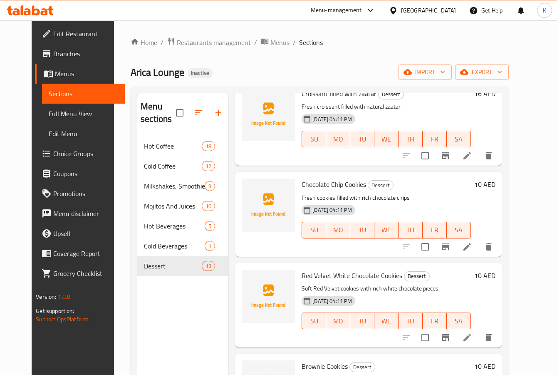
scroll to position [291, 0]
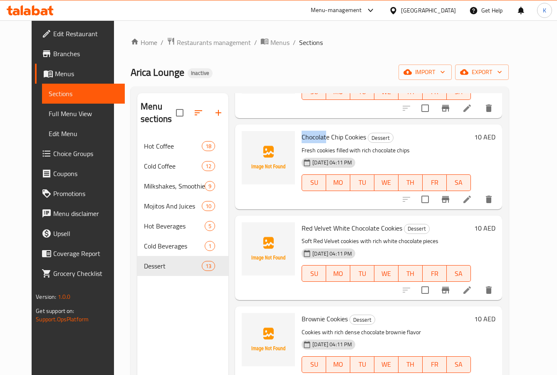
drag, startPoint x: 319, startPoint y: 140, endPoint x: 293, endPoint y: 137, distance: 26.0
click at [299, 137] on div "Chocolate Chip Cookies Dessert Fresh cookies filled with rich chocolate chips 0…" at bounding box center [387, 167] width 176 height 78
drag, startPoint x: 306, startPoint y: 228, endPoint x: 291, endPoint y: 227, distance: 15.0
click at [299, 227] on div "Red Velvet White Chocolate Cookies Dessert Soft Red Velvet cookies with rich wh…" at bounding box center [387, 258] width 176 height 78
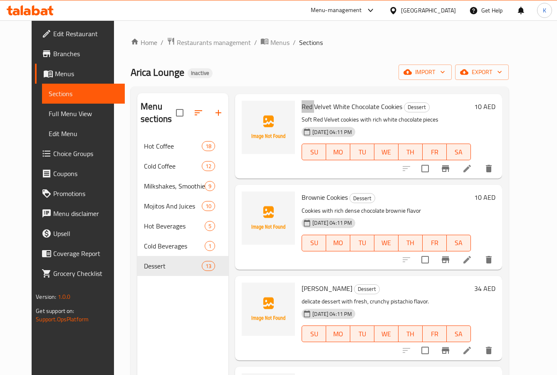
scroll to position [458, 0]
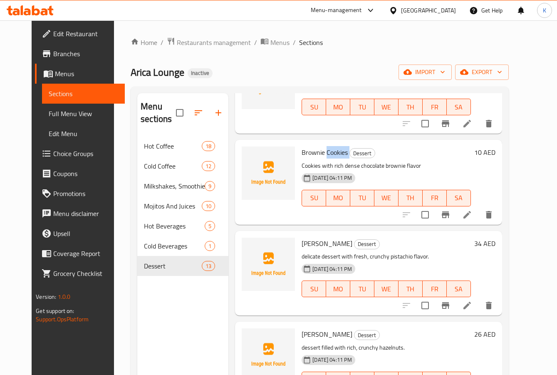
drag, startPoint x: 320, startPoint y: 151, endPoint x: 341, endPoint y: 152, distance: 21.7
click at [341, 152] on h6 "Brownie Cookies Dessert" at bounding box center [386, 153] width 169 height 12
drag, startPoint x: 305, startPoint y: 243, endPoint x: 292, endPoint y: 242, distance: 12.9
click at [299, 242] on div "Russe Pistachio Dessert delicate dessert with fresh, crunchy pistachio flavor. …" at bounding box center [387, 273] width 176 height 78
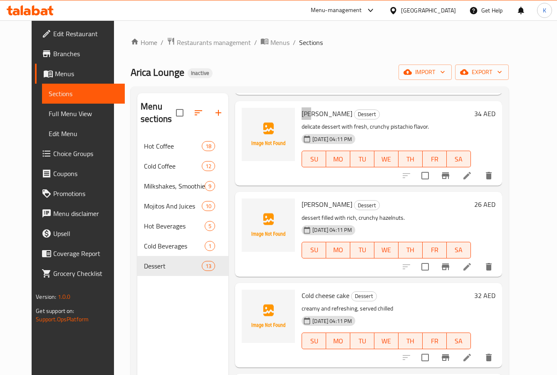
scroll to position [625, 0]
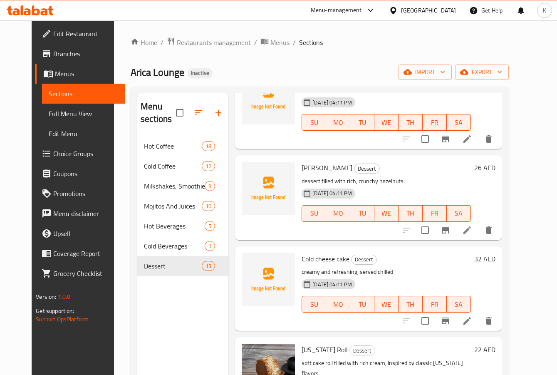
drag, startPoint x: 319, startPoint y: 168, endPoint x: 338, endPoint y: 167, distance: 20.1
click at [338, 167] on h6 "Russe Hazelnut Dessert" at bounding box center [386, 168] width 169 height 12
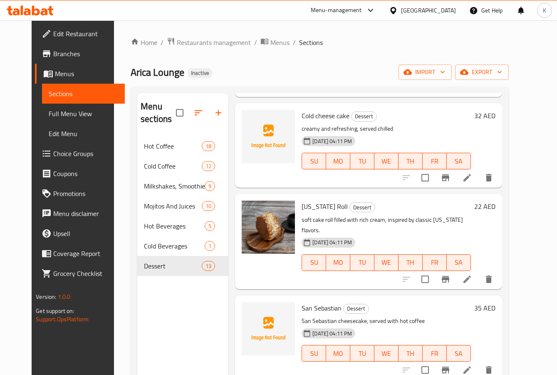
scroll to position [749, 0]
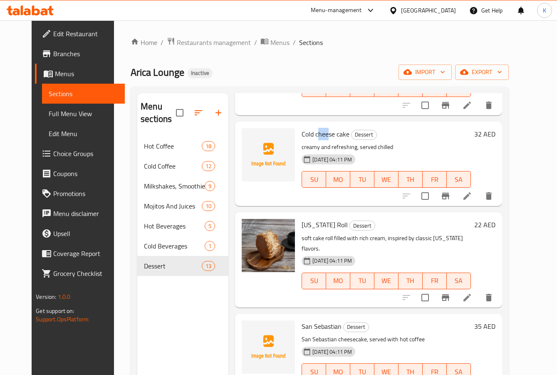
drag, startPoint x: 311, startPoint y: 131, endPoint x: 319, endPoint y: 133, distance: 8.1
click at [319, 133] on span "Cold cheese cake" at bounding box center [326, 134] width 48 height 12
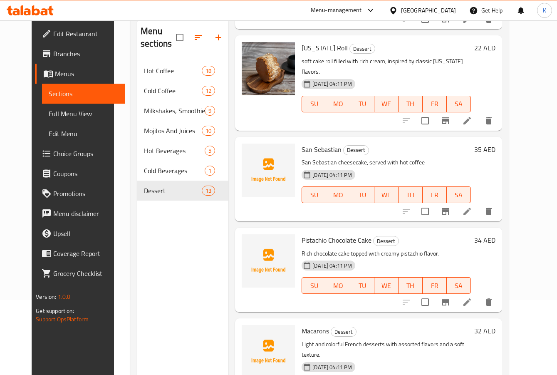
scroll to position [117, 0]
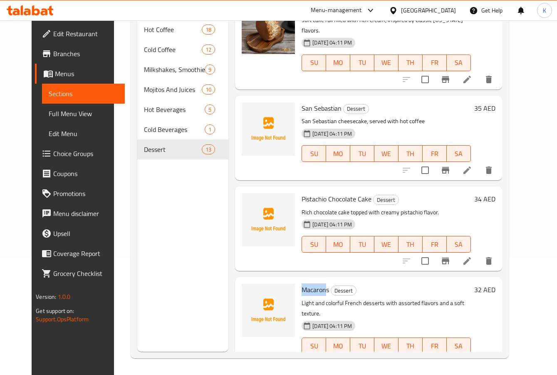
drag, startPoint x: 318, startPoint y: 280, endPoint x: 292, endPoint y: 279, distance: 25.8
click at [299, 281] on div "Macarons Dessert Light and colorful French desserts with assorted flavors and a…" at bounding box center [387, 325] width 176 height 88
drag, startPoint x: 219, startPoint y: 263, endPoint x: 212, endPoint y: 254, distance: 11.6
click at [219, 263] on div "Menu sections Hot Coffee 18 Cold Coffee 12 Milkshakes, Smoothies And Frappes 9 …" at bounding box center [182, 164] width 91 height 375
click at [57, 115] on span "Full Menu View" at bounding box center [84, 114] width 70 height 10
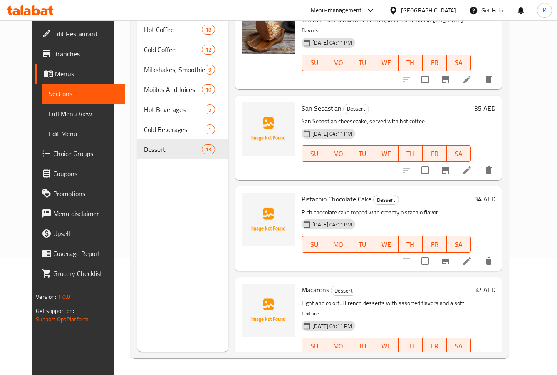
click at [56, 115] on span "Full Menu View" at bounding box center [84, 114] width 70 height 10
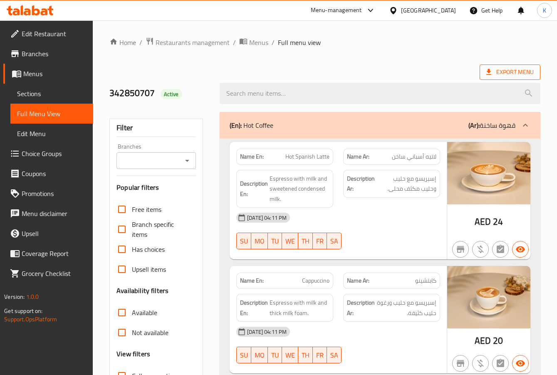
click at [497, 72] on span "Export Menu" at bounding box center [510, 72] width 47 height 10
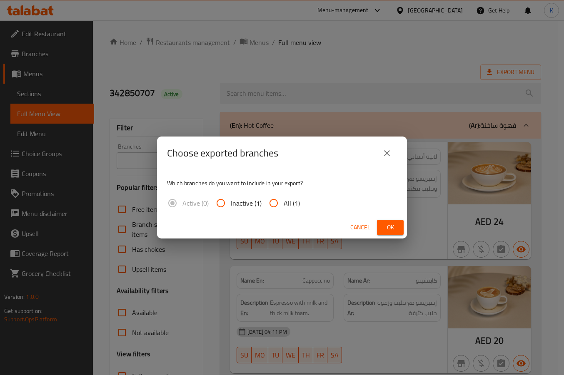
click at [278, 202] on input "All (1)" at bounding box center [274, 203] width 20 height 20
radio input "true"
click at [396, 231] on span "Ok" at bounding box center [389, 227] width 13 height 10
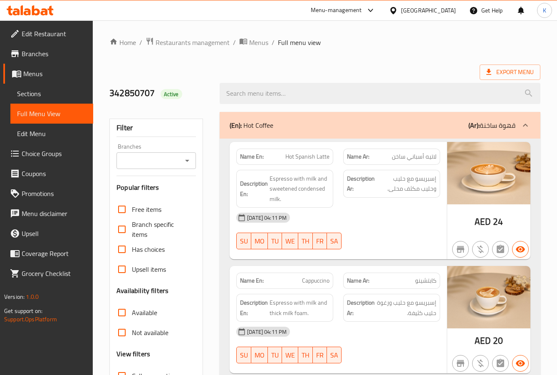
click at [484, 221] on span "AED" at bounding box center [483, 222] width 16 height 16
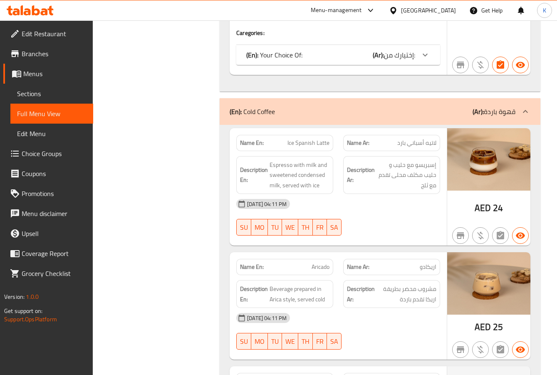
click at [52, 11] on icon at bounding box center [30, 10] width 47 height 10
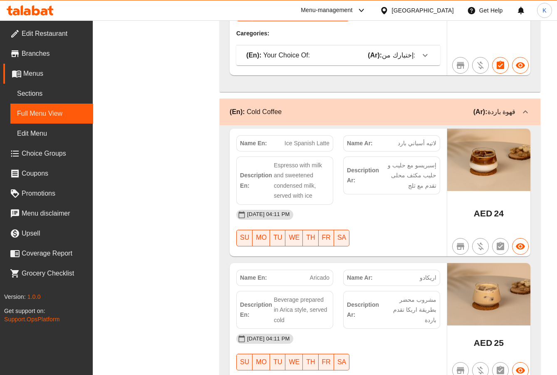
scroll to position [2394, 0]
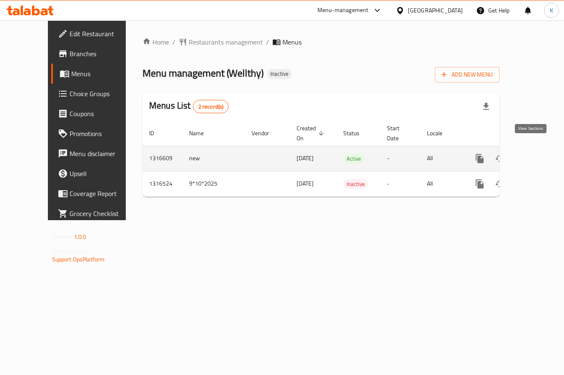
click at [535, 154] on icon "enhanced table" at bounding box center [540, 159] width 10 height 10
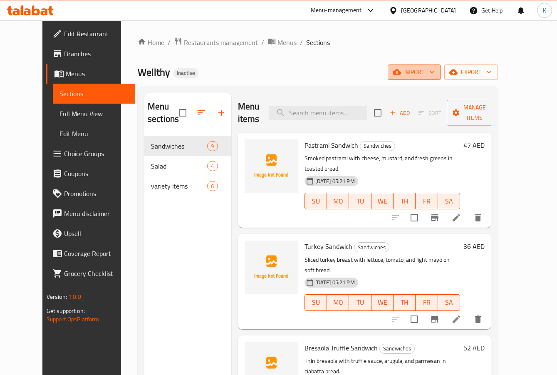
click at [441, 79] on button "import" at bounding box center [414, 72] width 53 height 15
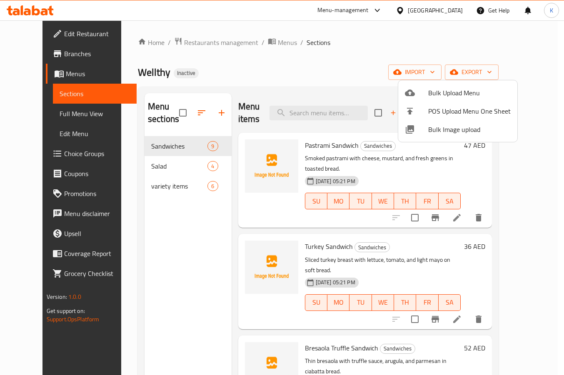
click at [447, 124] on span "Bulk Image upload" at bounding box center [469, 129] width 82 height 10
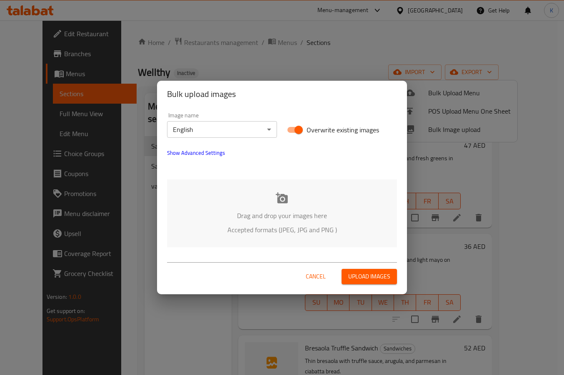
drag, startPoint x: 197, startPoint y: 190, endPoint x: 216, endPoint y: 194, distance: 19.5
click at [206, 192] on div "Drag and drop your images here Accepted formats (JPEG, JPG and PNG )" at bounding box center [282, 213] width 230 height 68
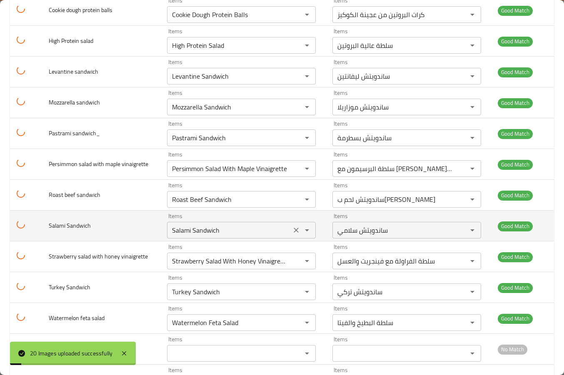
scroll to position [385, 0]
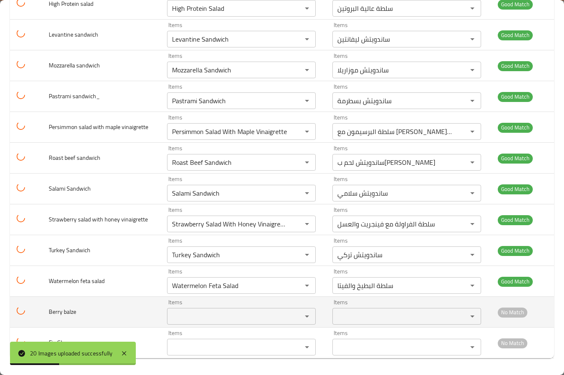
click at [67, 319] on td "Berry balze" at bounding box center [101, 312] width 118 height 31
click at [60, 313] on span "Berry balze" at bounding box center [62, 311] width 27 height 11
click at [188, 319] on balze "Items" at bounding box center [228, 317] width 119 height 12
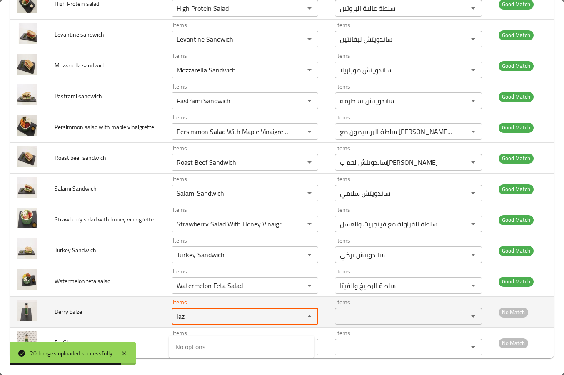
drag, startPoint x: 153, startPoint y: 324, endPoint x: 147, endPoint y: 321, distance: 6.7
click at [148, 322] on tr "Berry balze Items laz Items Items Items No Match" at bounding box center [282, 312] width 544 height 31
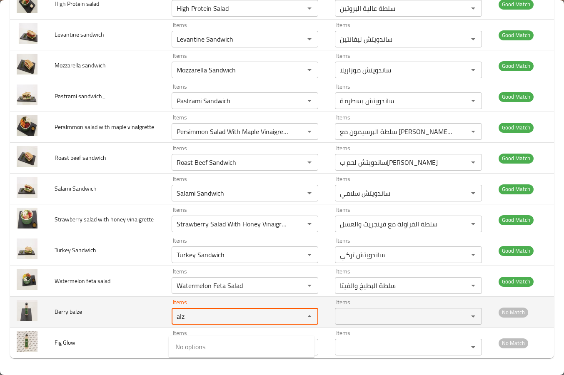
type balze "alz"
click at [147, 321] on td "Berry balze" at bounding box center [106, 312] width 117 height 31
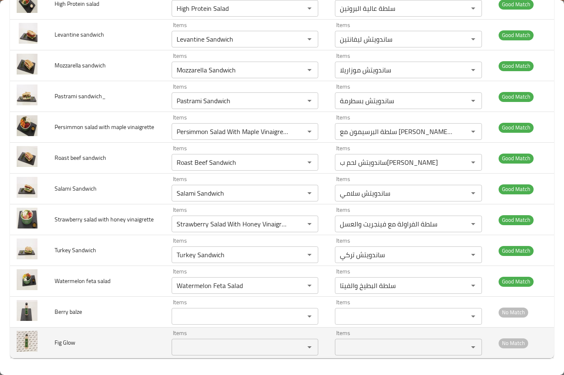
click at [207, 353] on Glow "Items" at bounding box center [232, 347] width 117 height 12
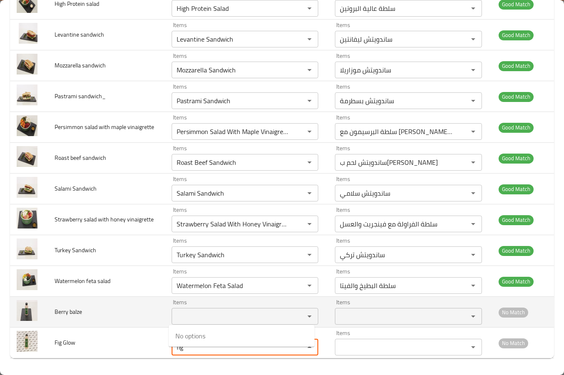
type Glow "fig"
click at [109, 328] on td "Berry balze" at bounding box center [106, 312] width 117 height 31
click at [208, 328] on td "Items Items" at bounding box center [247, 312] width 164 height 31
click at [210, 322] on balze "Items" at bounding box center [232, 317] width 117 height 12
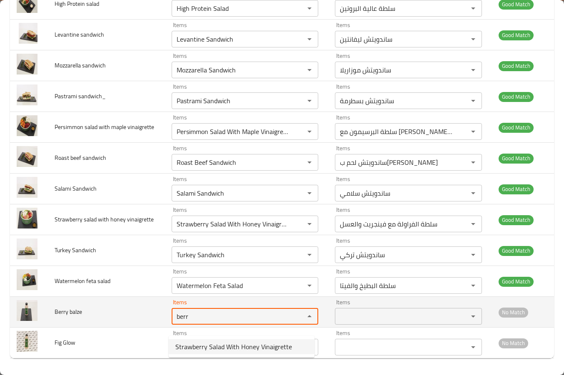
type balze "berr"
click at [108, 318] on td "Berry balze" at bounding box center [106, 312] width 117 height 31
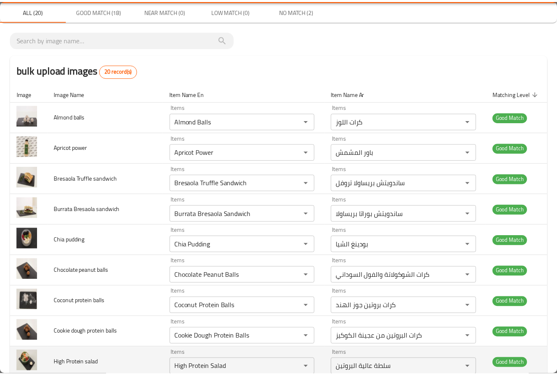
scroll to position [0, 0]
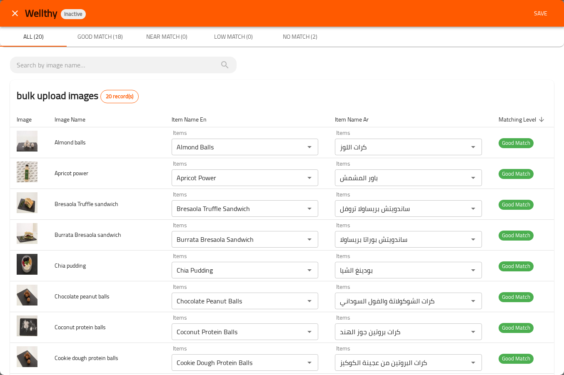
click at [533, 10] on span "Save" at bounding box center [540, 13] width 20 height 10
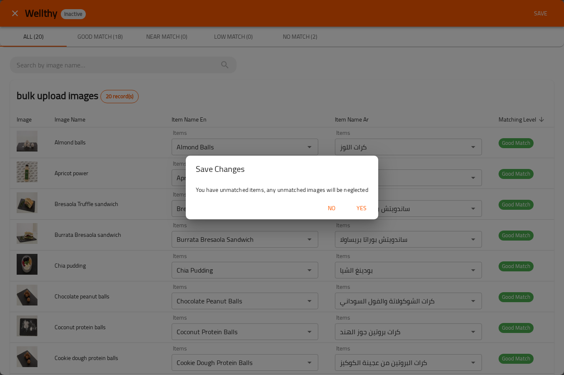
click at [361, 207] on span "Yes" at bounding box center [361, 208] width 20 height 10
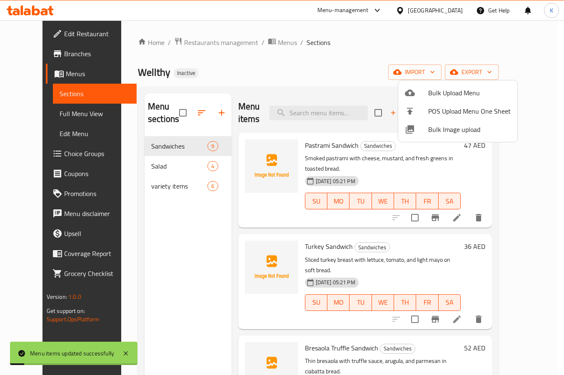
click at [318, 54] on div at bounding box center [282, 187] width 564 height 375
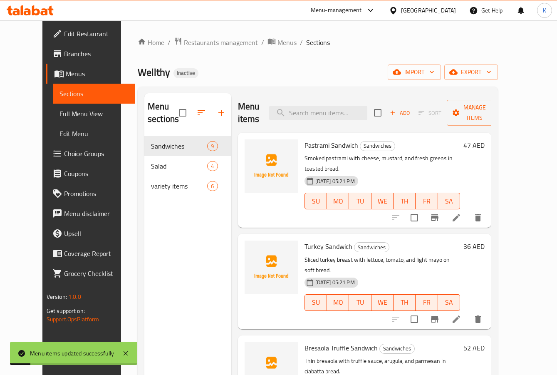
click at [60, 109] on span "Full Menu View" at bounding box center [95, 114] width 70 height 10
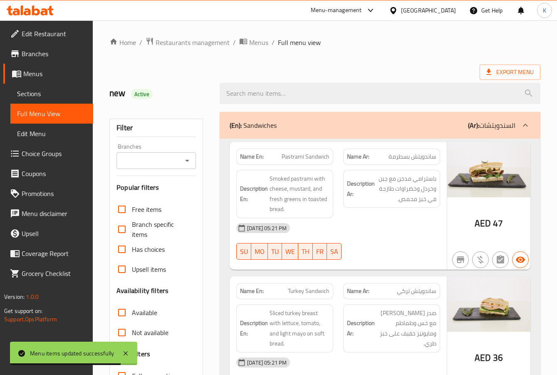
drag, startPoint x: 290, startPoint y: 67, endPoint x: 316, endPoint y: 74, distance: 26.9
click at [290, 67] on div "Export Menu" at bounding box center [325, 72] width 431 height 15
click at [486, 73] on icon at bounding box center [489, 72] width 8 height 8
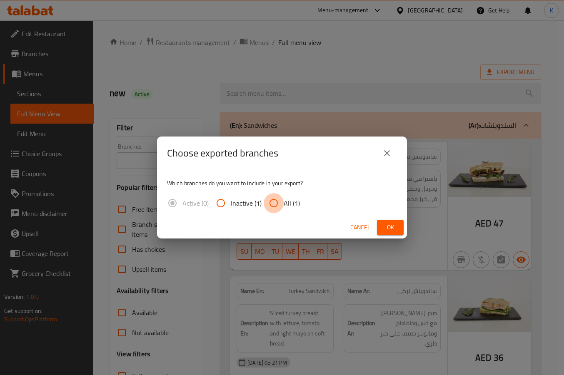
click at [275, 198] on input "All (1)" at bounding box center [274, 203] width 20 height 20
radio input "true"
click at [385, 224] on span "Ok" at bounding box center [389, 227] width 13 height 10
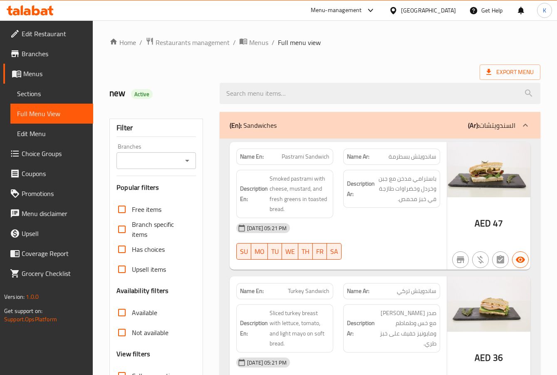
click at [440, 7] on div "United Arab Emirates" at bounding box center [428, 10] width 55 height 9
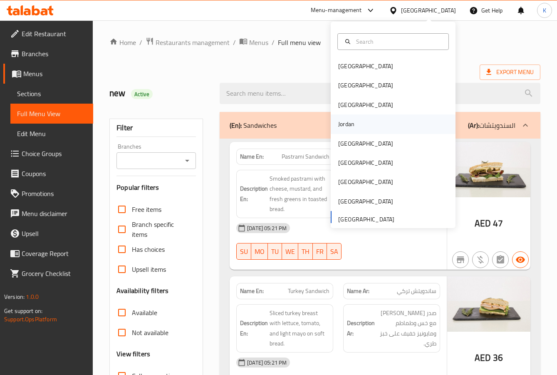
click at [343, 127] on div "Jordan" at bounding box center [346, 123] width 16 height 9
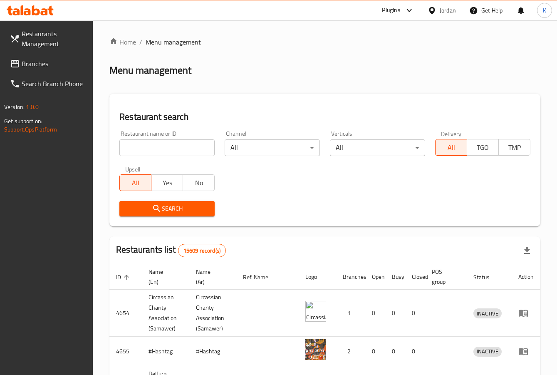
click at [34, 62] on span "Branches" at bounding box center [54, 64] width 65 height 10
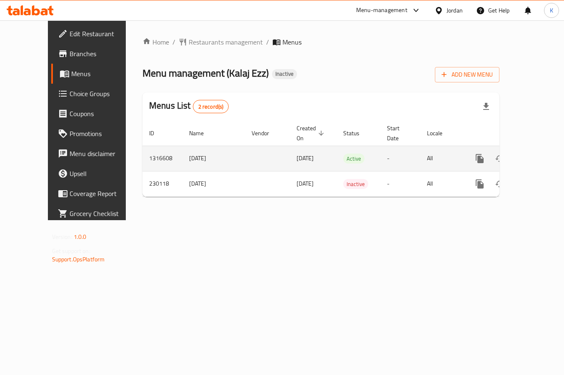
click at [535, 154] on icon "enhanced table" at bounding box center [540, 159] width 10 height 10
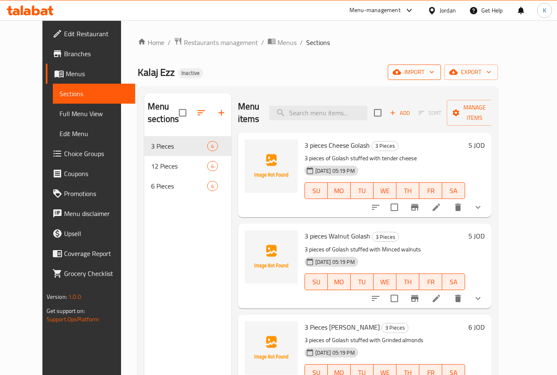
click at [435, 73] on span "import" at bounding box center [415, 72] width 40 height 10
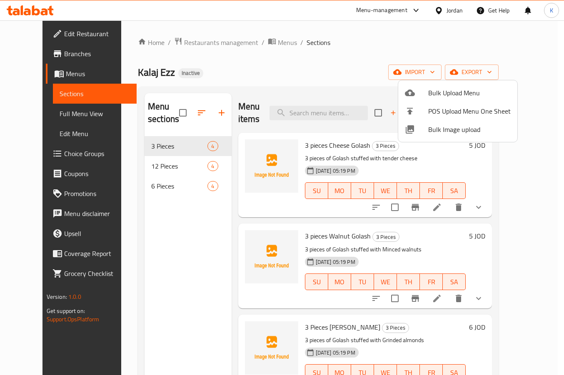
click at [453, 128] on span "Bulk Image upload" at bounding box center [469, 129] width 82 height 10
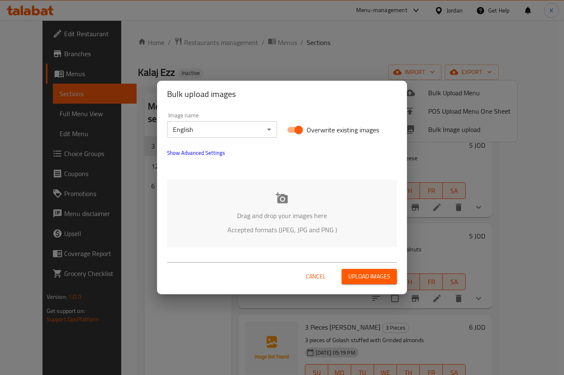
click at [279, 204] on icon at bounding box center [282, 198] width 12 height 12
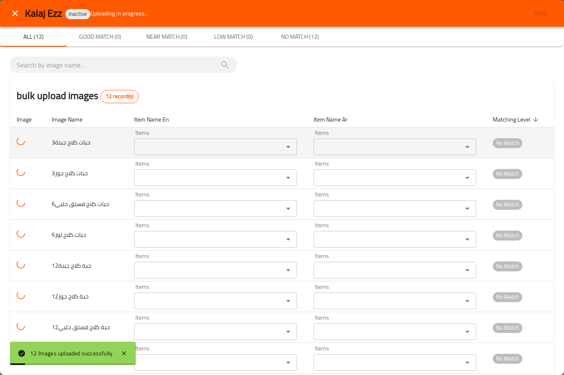
click at [170, 153] on div "Items" at bounding box center [215, 147] width 162 height 17
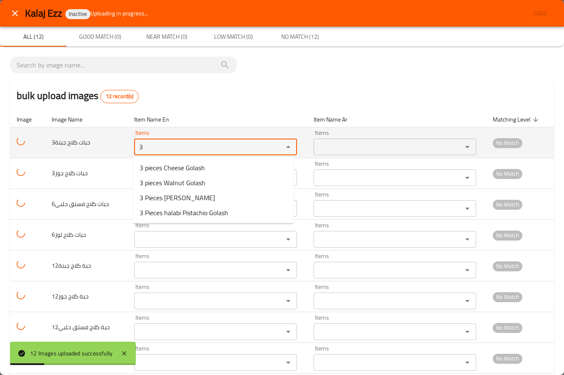
drag, startPoint x: 170, startPoint y: 153, endPoint x: 18, endPoint y: 132, distance: 153.4
click at [18, 132] on tr "3حبات كلاج جبنة Items 3 Items Items Items No Match" at bounding box center [282, 142] width 544 height 31
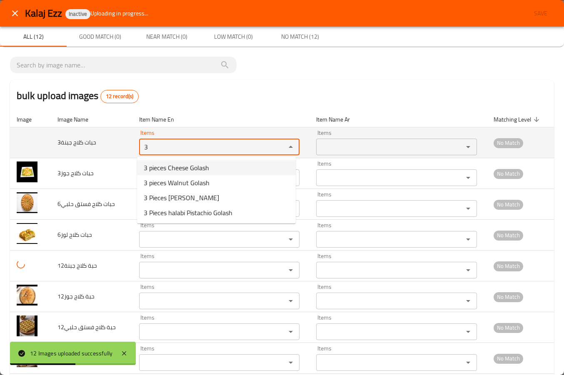
drag, startPoint x: 146, startPoint y: 144, endPoint x: 123, endPoint y: 144, distance: 22.5
click at [123, 144] on tr "3حبات كلاج جبنة Items 3 Items Items Items No Match" at bounding box center [282, 142] width 544 height 31
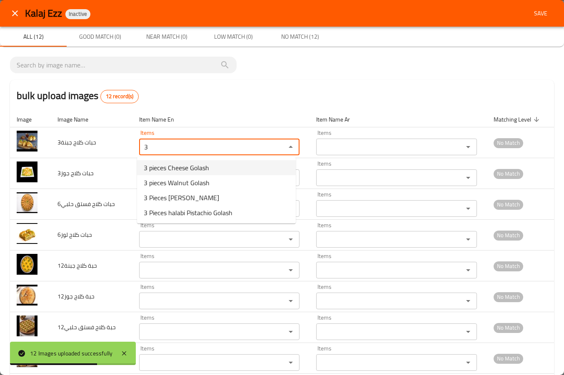
click at [198, 170] on span "3 pieces Cheese Golash" at bounding box center [176, 168] width 65 height 10
type جبنة "3 pieces Cheese Golash"
type جبنة-ar "3حبات كلاج جبنة"
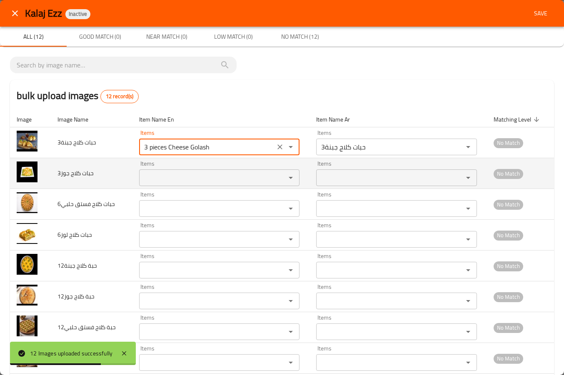
type جبنة "3 pieces Cheese Golash"
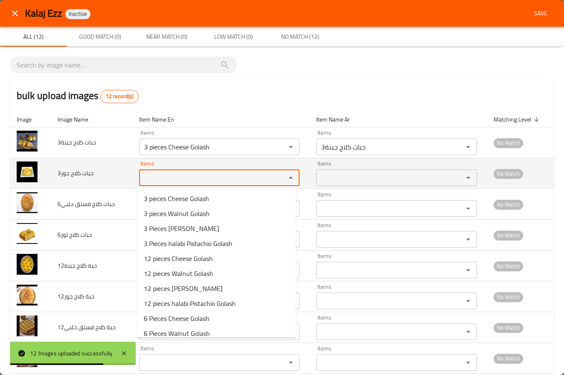
click at [189, 178] on جوز "Items" at bounding box center [207, 178] width 131 height 12
paste جوز "3"
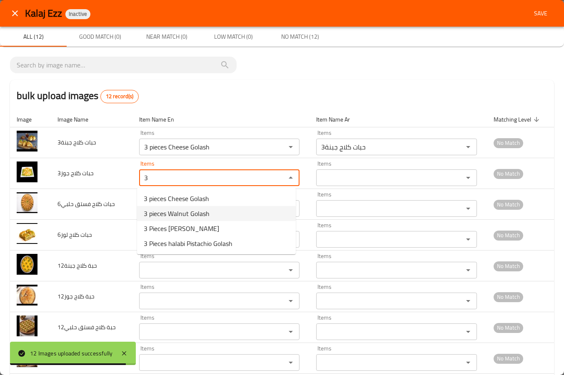
click at [185, 214] on span "3 pieces Walnut Golash" at bounding box center [177, 214] width 66 height 10
type جوز "3 pieces Walnut Golash"
type جوز-ar "3حبات كلاج جوز"
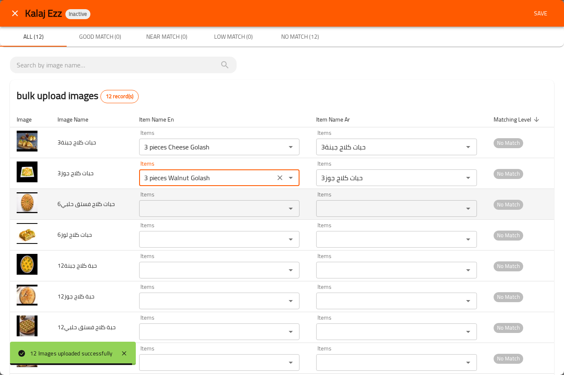
type جوز "3 pieces Walnut Golash"
click at [173, 214] on حلبي "Items" at bounding box center [207, 209] width 131 height 12
paste حلبي "3"
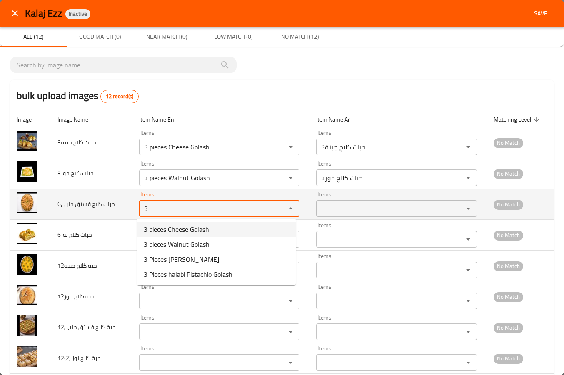
drag, startPoint x: 149, startPoint y: 206, endPoint x: 114, endPoint y: 206, distance: 35.0
click at [116, 207] on tr "6حبات كلاج فستق حلبي Items 3 Items Items Items No Match" at bounding box center [282, 204] width 544 height 31
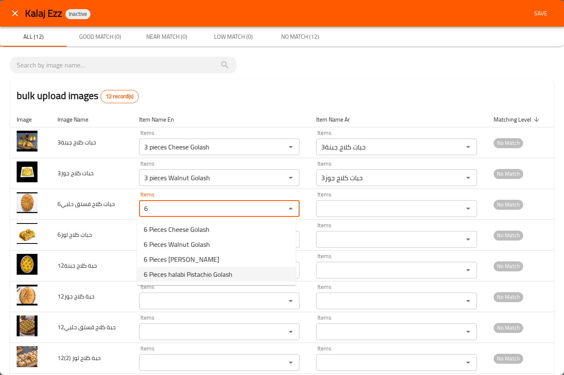
click at [179, 276] on span "6 Pieces halabi Pistachio Golash" at bounding box center [188, 274] width 89 height 10
type حلبي "6 Pieces halabi Pistachio Golash"
type حلبي-ar "6حبات كلاج فستق حلبي"
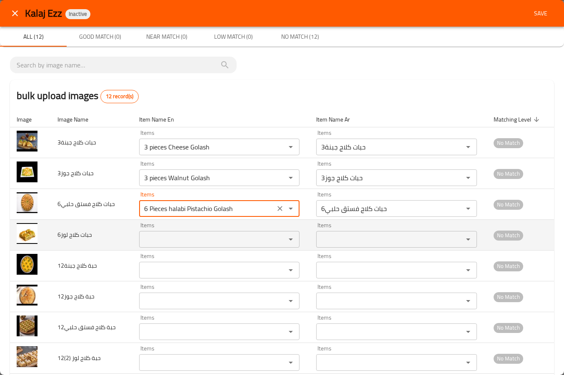
type حلبي "6 Pieces halabi Pistachio Golash"
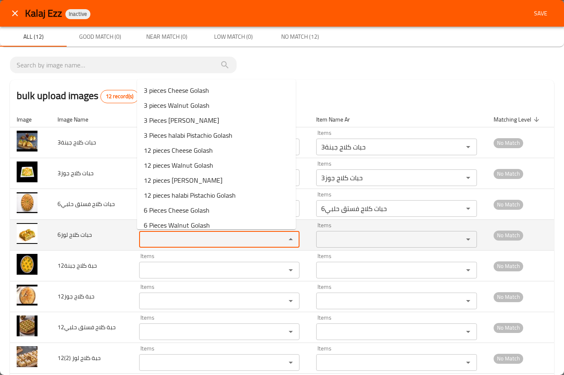
click at [157, 235] on لوز "Items" at bounding box center [207, 240] width 131 height 12
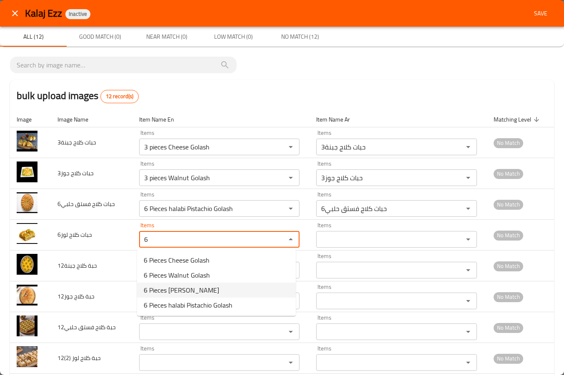
click at [171, 289] on span "6 Pieces [PERSON_NAME]" at bounding box center [181, 290] width 75 height 10
type لوز "6 Pieces [PERSON_NAME]"
type لوز-ar "6حبات كلاج لوز"
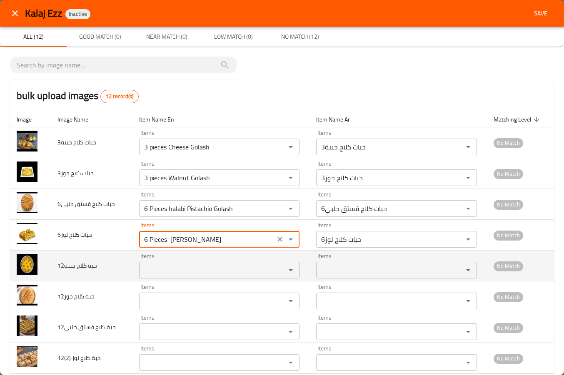
type لوز "6 Pieces [PERSON_NAME]"
click at [159, 269] on جبنة "Items" at bounding box center [207, 270] width 131 height 12
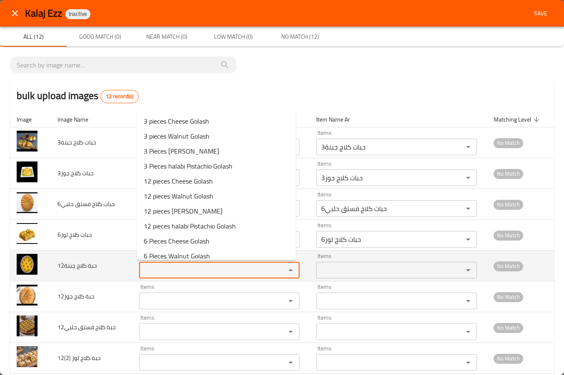
type جبنة "6"
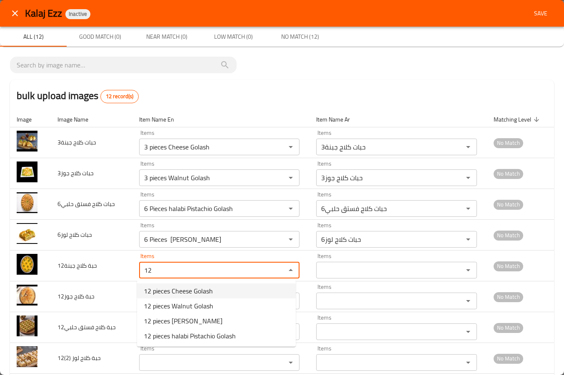
click at [172, 294] on span "12 pieces Cheese Golash" at bounding box center [178, 291] width 69 height 10
type جبنة "12 pieces Cheese Golash"
type جبنة-ar "12 حبات كلاج جبنة"
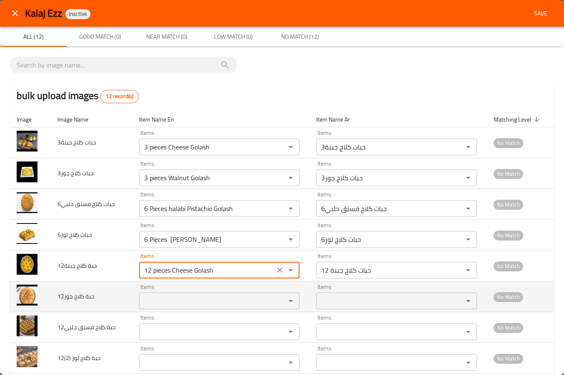
type جبنة "12 pieces Cheese Golash"
click at [167, 303] on جوز "Items" at bounding box center [207, 301] width 131 height 12
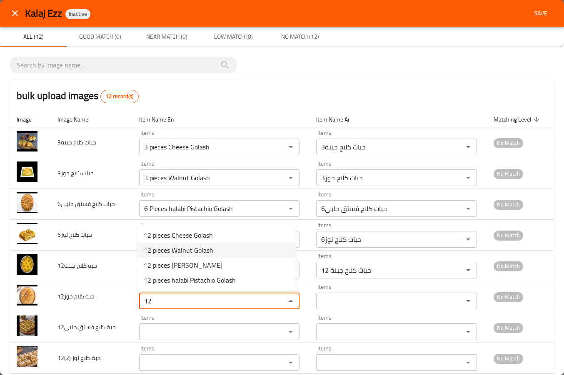
click at [176, 253] on span "12 pieces Walnut Golash" at bounding box center [179, 250] width 70 height 10
type جوز "12 pieces Walnut Golash"
type جوز-ar "12 حبات كلاج جوز"
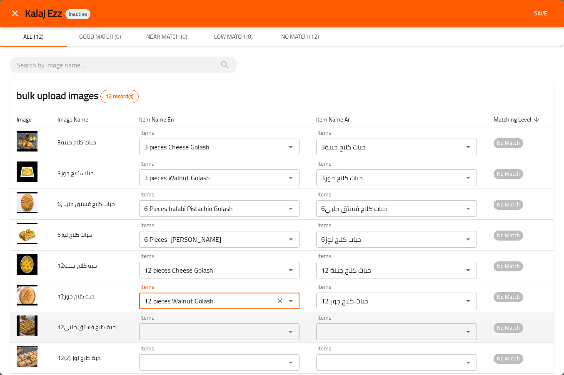
click at [165, 325] on div "Items" at bounding box center [219, 332] width 160 height 17
type جوز "12 pieces Walnut Golash"
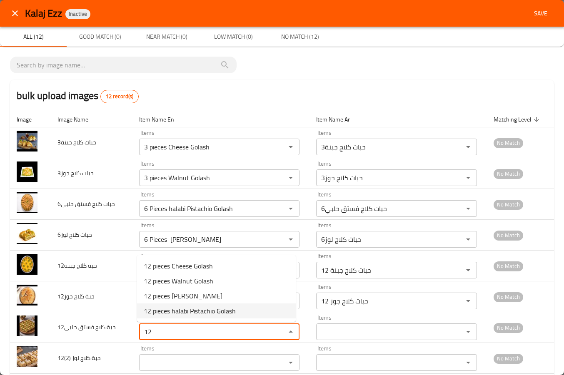
click at [178, 313] on span "12 pieces halabi Pistachio Golash" at bounding box center [190, 311] width 92 height 10
type حلبي "12 pieces halabi Pistachio Golash"
type حلبي-ar "12 حبات كلاج فستق حلبي"
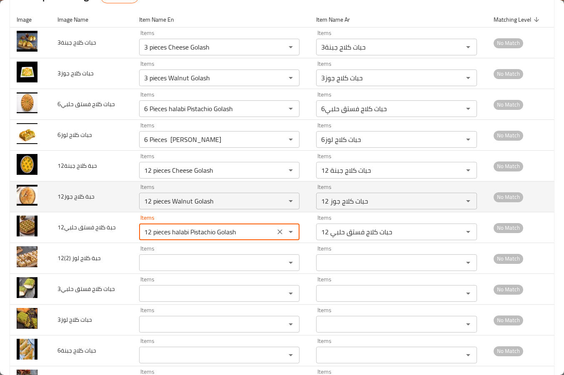
scroll to position [139, 0]
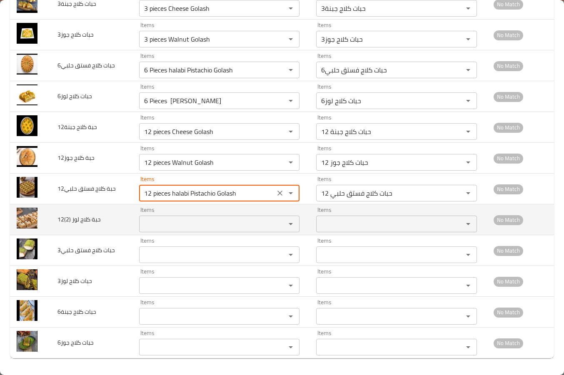
type حلبي "12 pieces halabi Pistachio Golash"
click at [167, 223] on \(2\) "Items" at bounding box center [207, 224] width 131 height 12
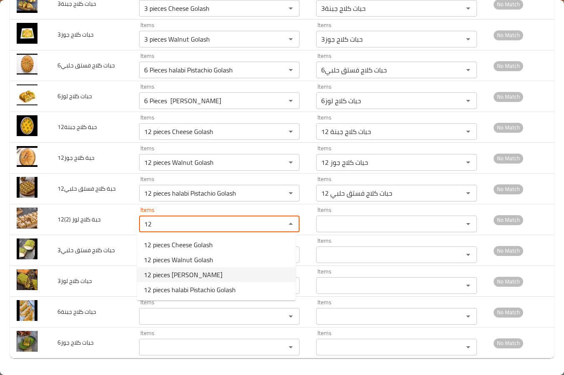
click at [171, 274] on span "12 pieces [PERSON_NAME]" at bounding box center [183, 275] width 79 height 10
type \(2\) "12 pieces [PERSON_NAME]"
type \(2\)-ar "12 حبات كلاج لوز"
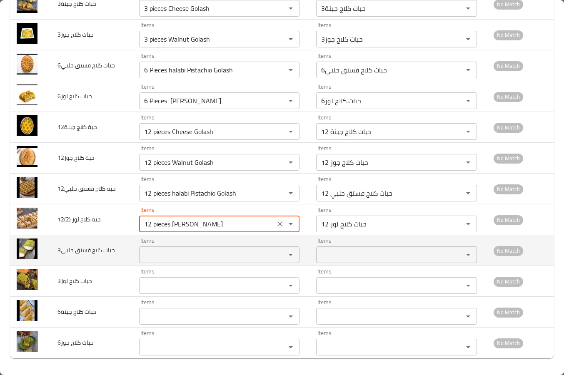
type \(2\) "12 pieces [PERSON_NAME]"
click at [160, 254] on حلبي "Items" at bounding box center [207, 255] width 131 height 12
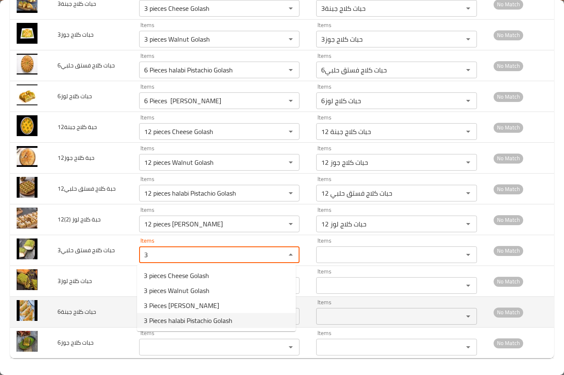
click at [172, 321] on span "3 Pieces halabi Pistachio Golash" at bounding box center [188, 321] width 89 height 10
type حلبي "3 Pieces halabi Pistachio Golash"
type حلبي-ar "3حبات كلاج فستق حلبي"
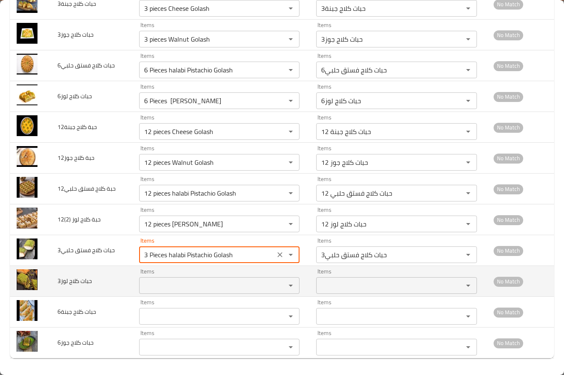
type حلبي "3 Pieces halabi Pistachio Golash"
click at [160, 286] on لوز "Items" at bounding box center [207, 286] width 131 height 12
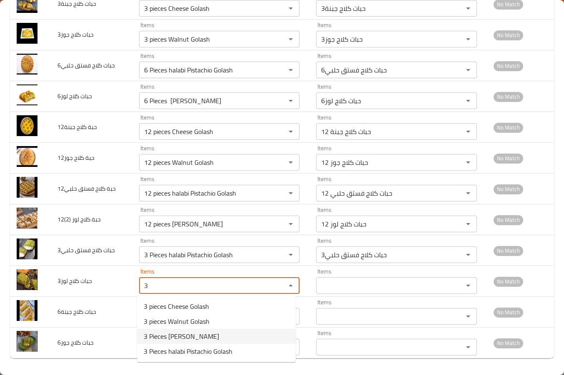
click at [174, 334] on span "3 Pieces [PERSON_NAME]" at bounding box center [181, 336] width 75 height 10
type لوز "3 Pieces [PERSON_NAME]"
type لوز-ar "3حبات كلاج لوز"
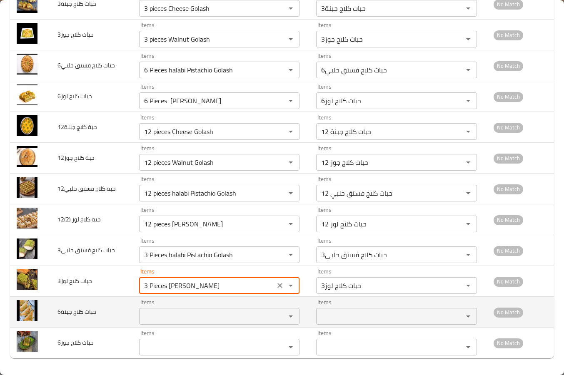
type لوز "3 Pieces [PERSON_NAME]"
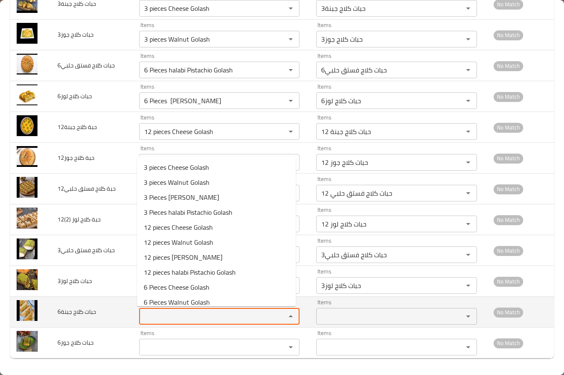
click at [155, 319] on جبنة "Items" at bounding box center [207, 317] width 131 height 12
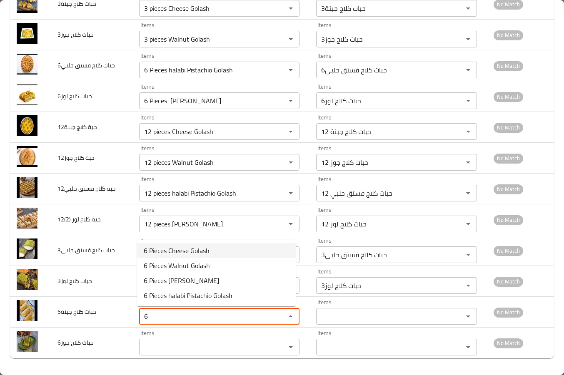
click at [177, 250] on span "6 Pieces Cheese Golash" at bounding box center [177, 251] width 66 height 10
type جبنة "6 Pieces Cheese Golash"
type جبنة-ar "6حبات كلاج جبنة"
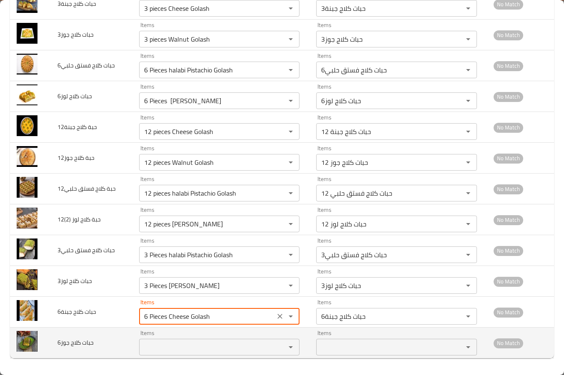
type جبنة "6 Pieces Cheese Golash"
click at [160, 347] on جوز "Items" at bounding box center [207, 347] width 131 height 12
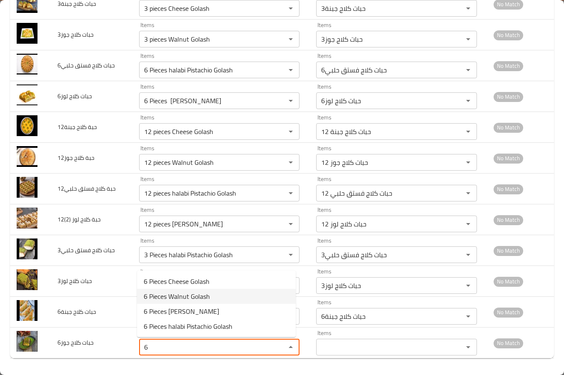
click at [175, 298] on span "6 Pieces Walnut Golash" at bounding box center [177, 296] width 66 height 10
type جوز "6 Pieces Walnut Golash"
type جوز-ar "6حبات كلاج جوز"
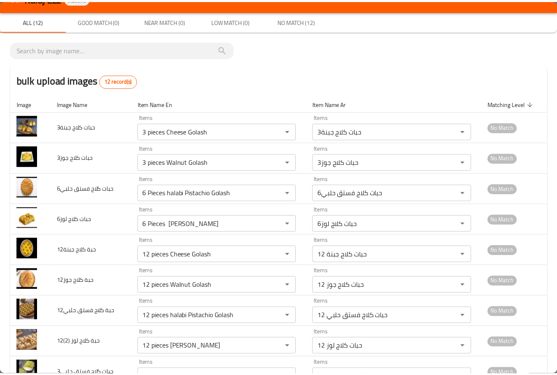
scroll to position [14, 0]
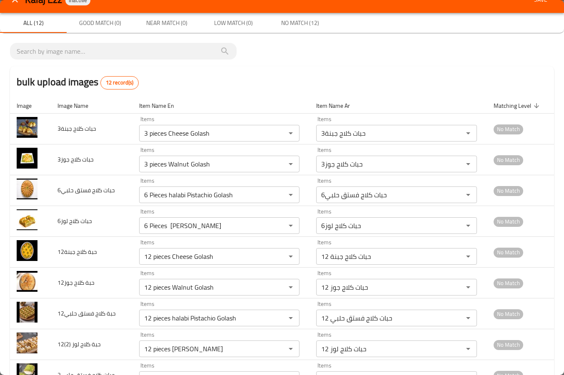
type جوز "6 Pieces Walnut Golash"
click at [530, 0] on span "Save" at bounding box center [540, 0] width 20 height 10
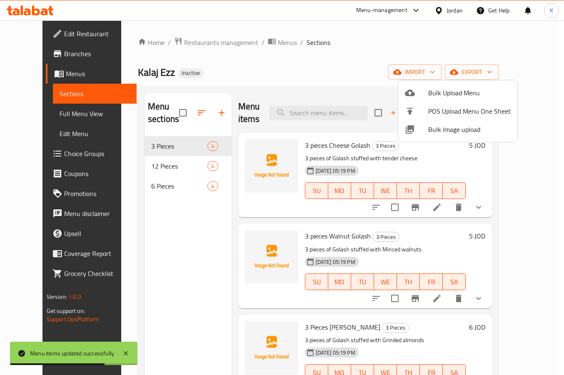
click at [326, 68] on div at bounding box center [282, 187] width 564 height 375
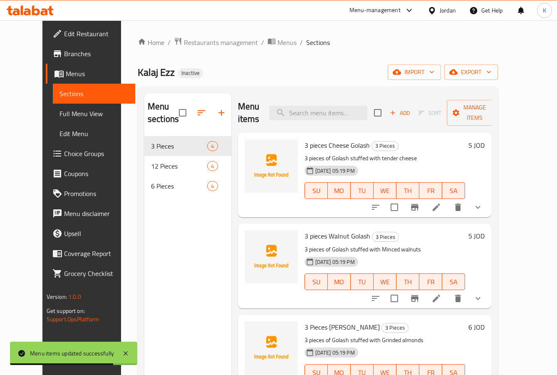
click at [60, 113] on span "Full Menu View" at bounding box center [95, 114] width 70 height 10
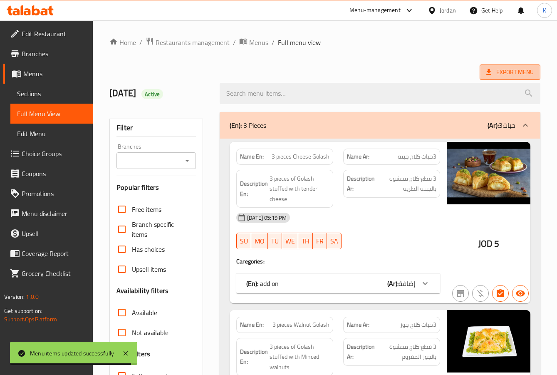
click at [505, 75] on span "Export Menu" at bounding box center [510, 72] width 47 height 10
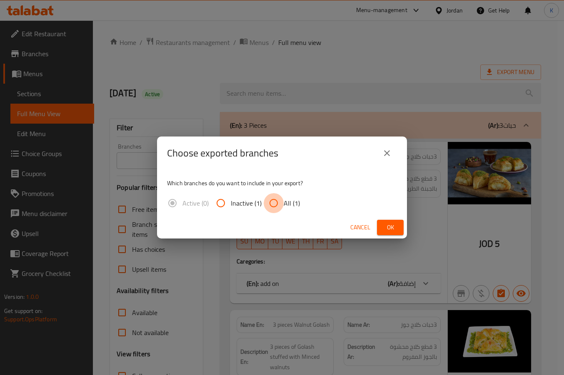
click at [281, 198] on input "All (1)" at bounding box center [274, 203] width 20 height 20
radio input "true"
click at [377, 217] on div "Cancel Ok" at bounding box center [282, 228] width 250 height 22
click at [388, 229] on span "Ok" at bounding box center [389, 227] width 13 height 10
